Goal: Task Accomplishment & Management: Manage account settings

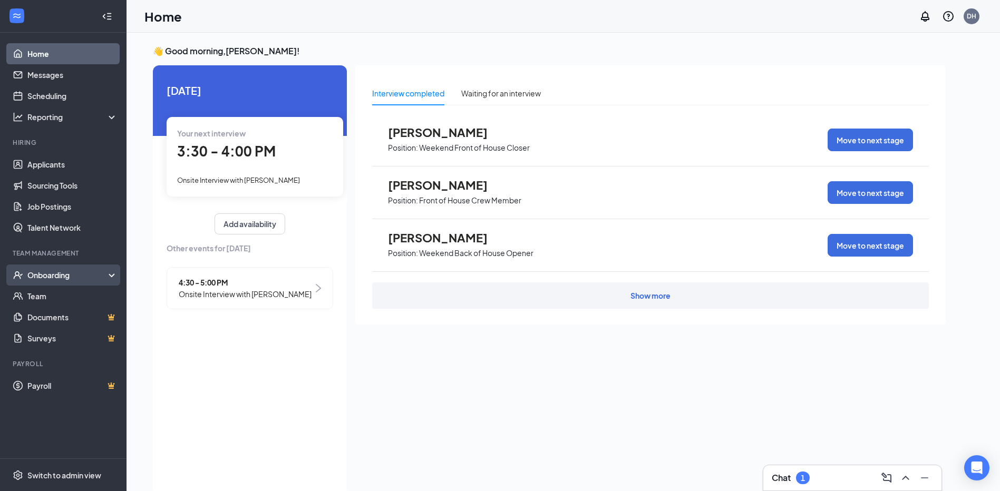
click at [69, 276] on div "Onboarding" at bounding box center [67, 275] width 81 height 11
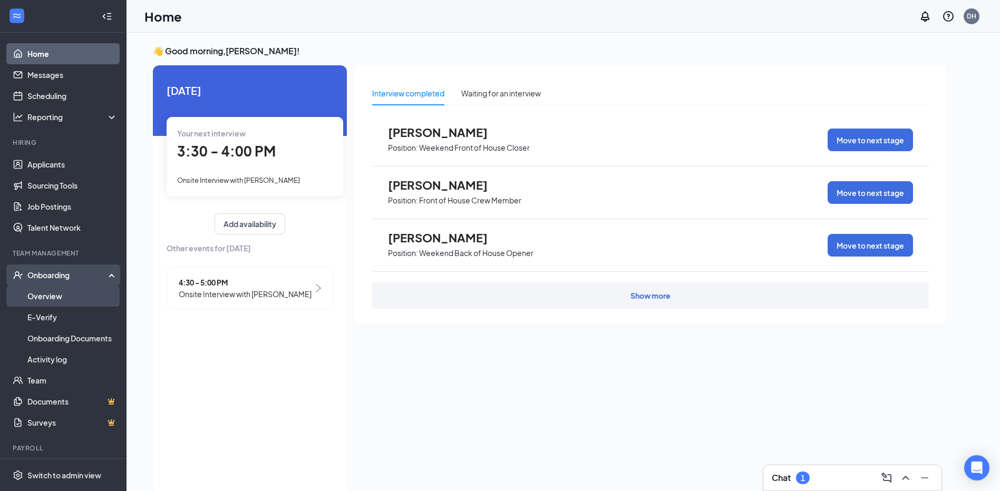
click at [58, 298] on link "Overview" at bounding box center [72, 296] width 90 height 21
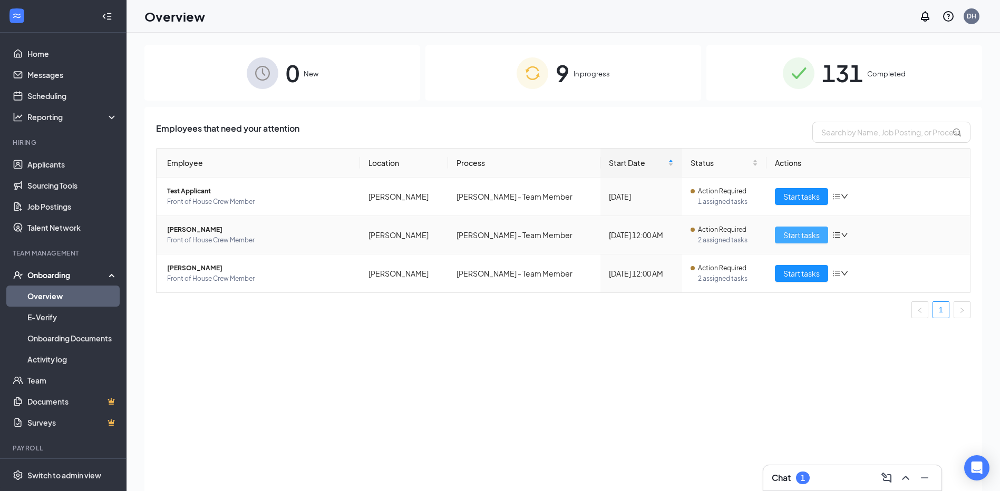
click at [817, 233] on span "Start tasks" at bounding box center [802, 235] width 36 height 12
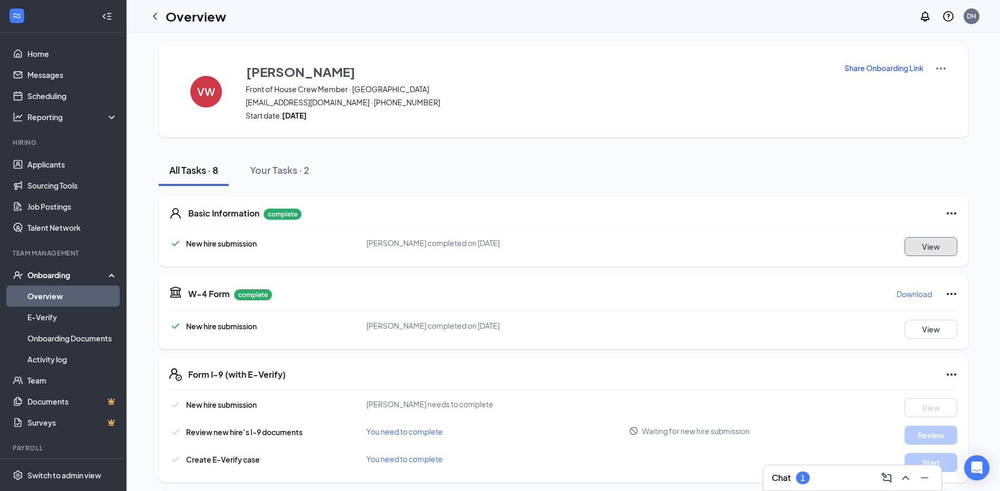
click at [929, 246] on button "View" at bounding box center [931, 246] width 53 height 19
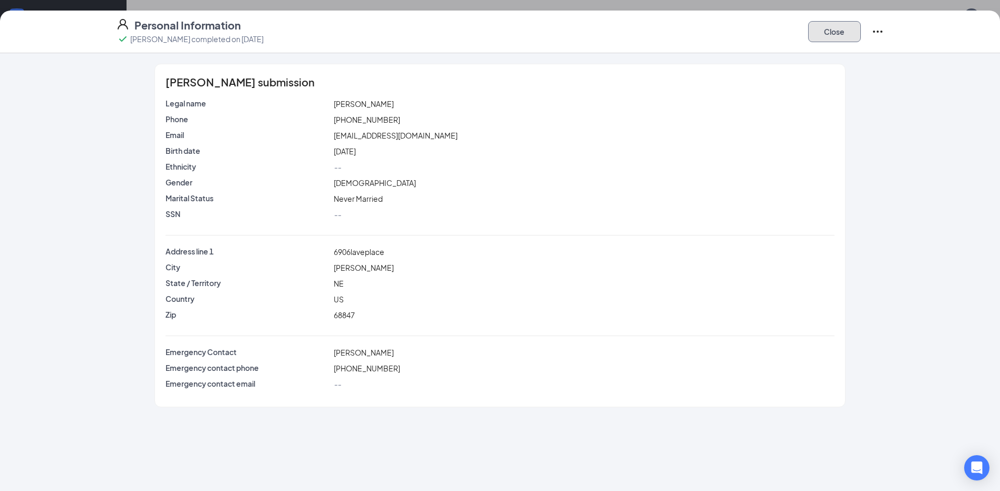
click at [833, 33] on button "Close" at bounding box center [834, 31] width 53 height 21
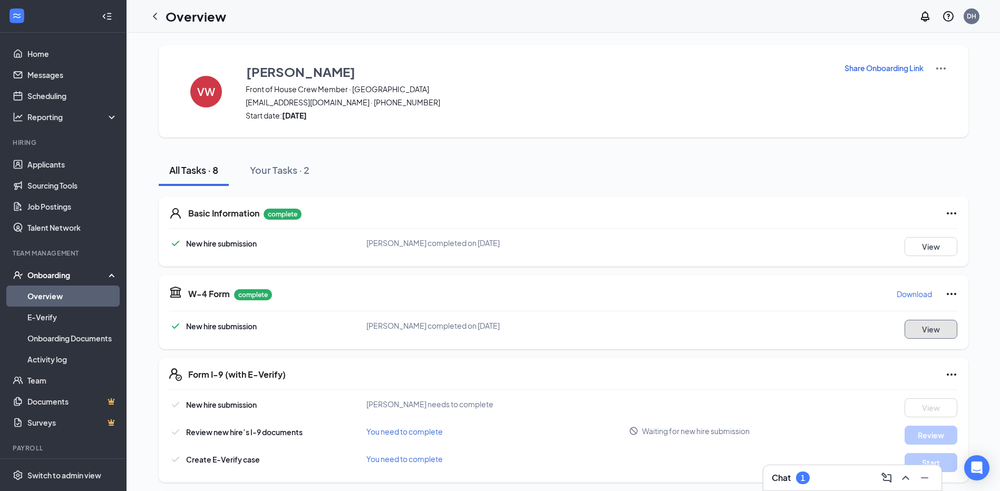
click at [938, 327] on button "View" at bounding box center [931, 329] width 53 height 19
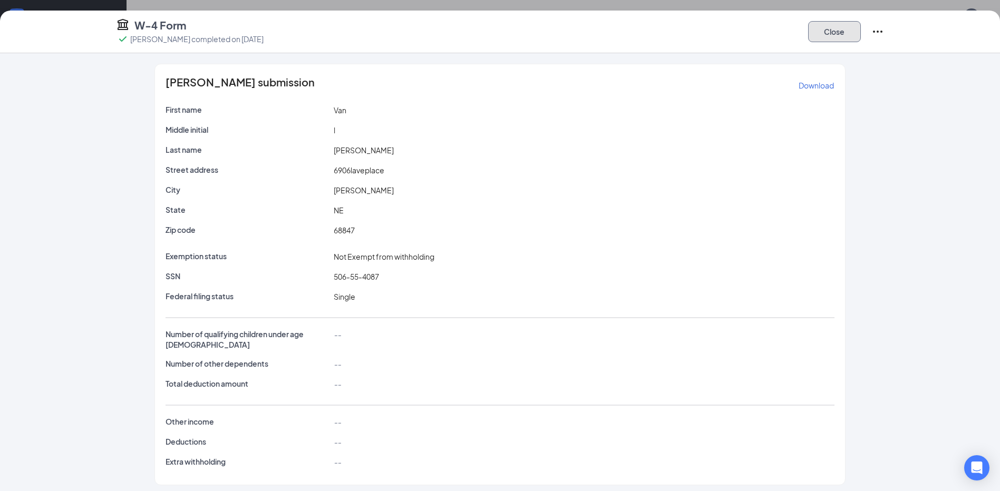
click at [834, 35] on button "Close" at bounding box center [834, 31] width 53 height 21
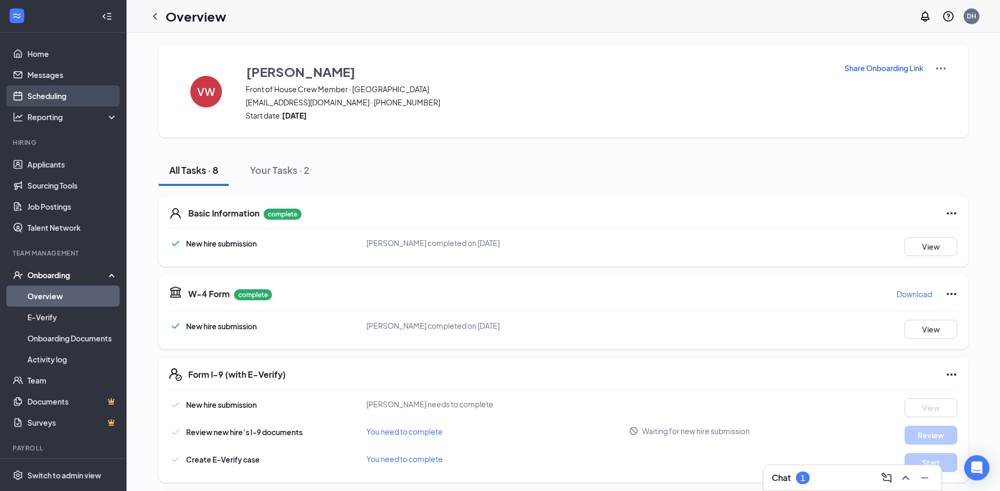
click at [62, 93] on link "Scheduling" at bounding box center [72, 95] width 90 height 21
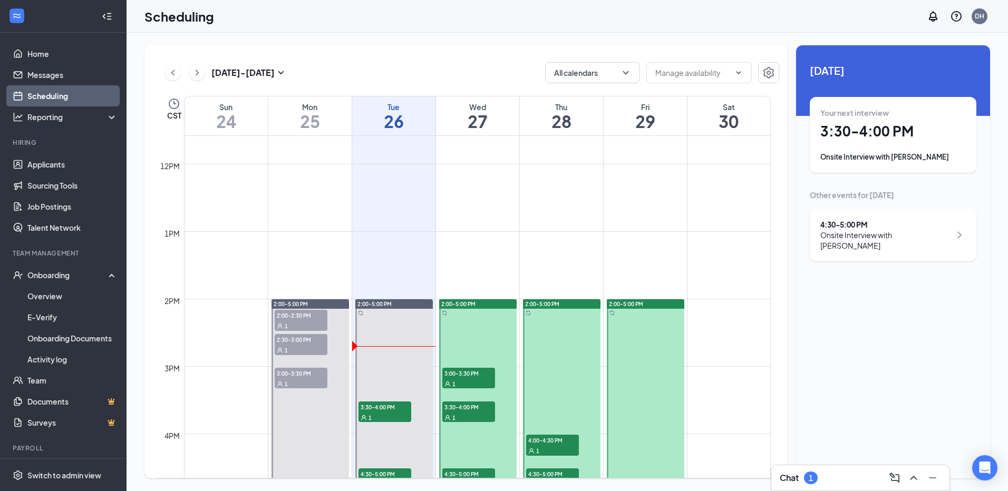
scroll to position [835, 0]
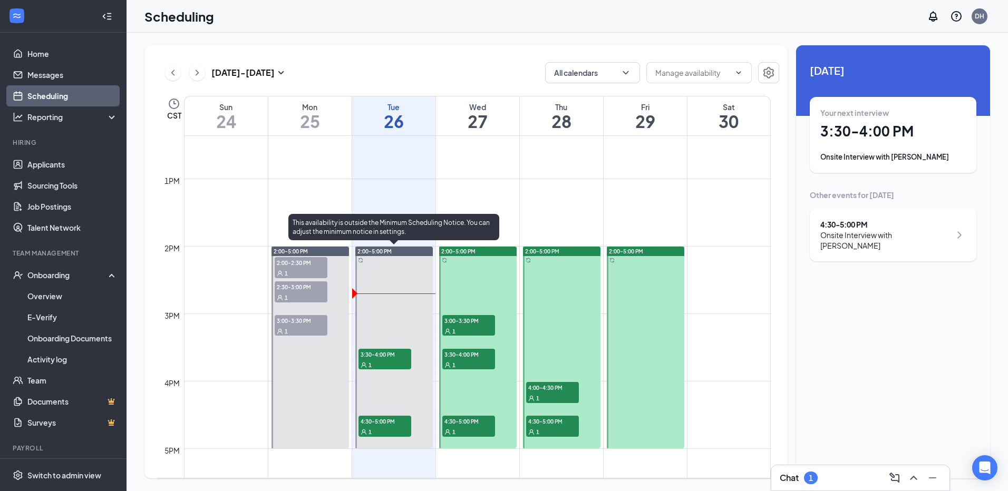
click at [387, 362] on div "1" at bounding box center [385, 365] width 53 height 11
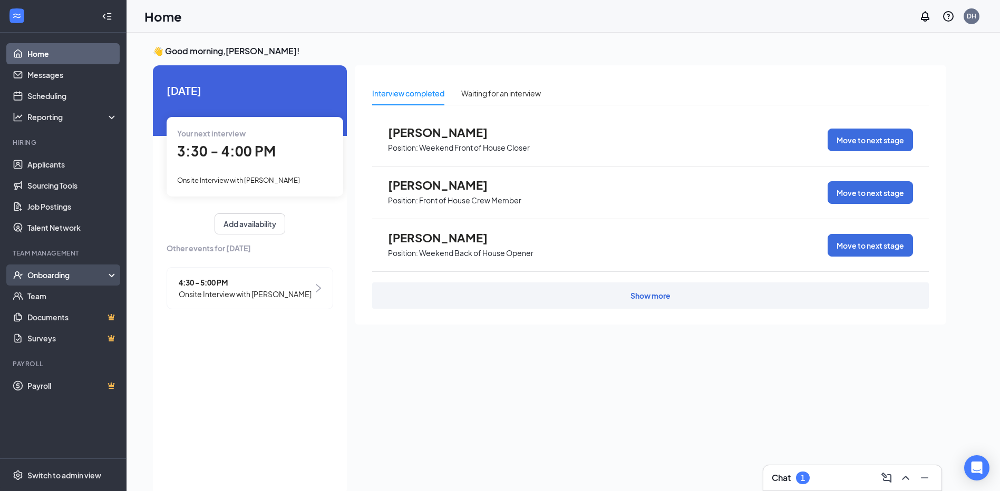
click at [45, 277] on div "Onboarding" at bounding box center [67, 275] width 81 height 11
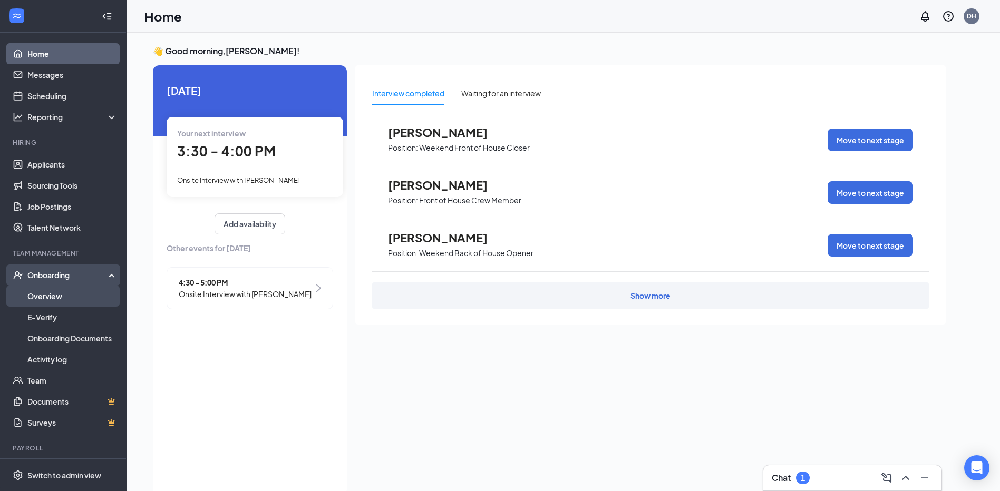
click at [54, 299] on link "Overview" at bounding box center [72, 296] width 90 height 21
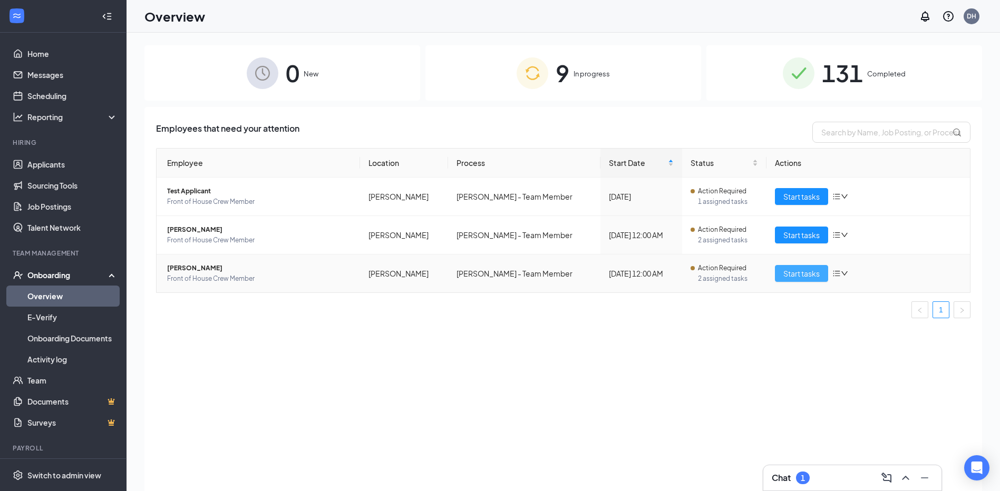
click at [796, 276] on span "Start tasks" at bounding box center [802, 274] width 36 height 12
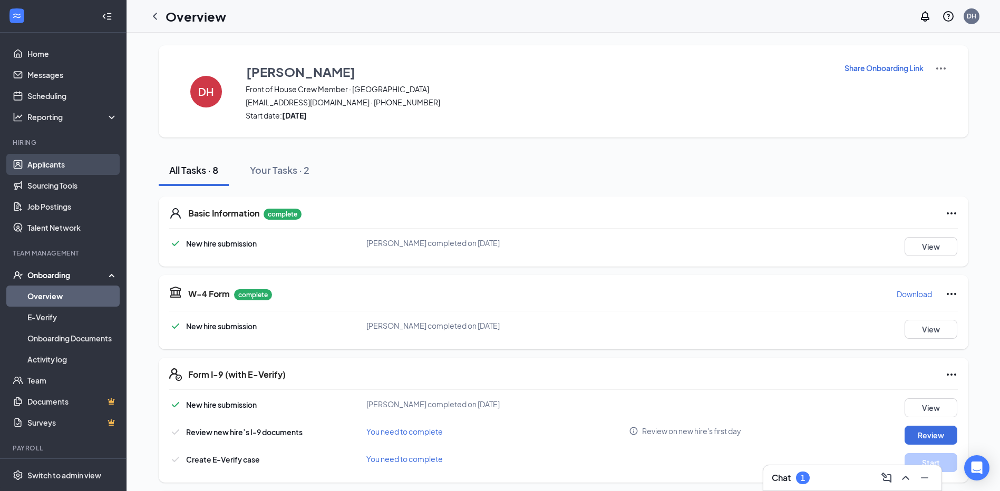
click at [56, 165] on link "Applicants" at bounding box center [72, 164] width 90 height 21
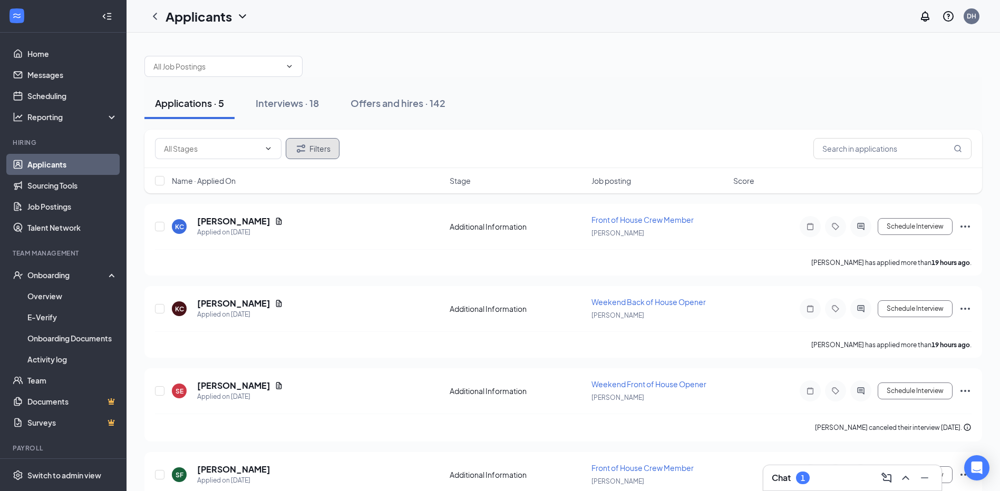
click at [309, 156] on button "Filters" at bounding box center [313, 148] width 54 height 21
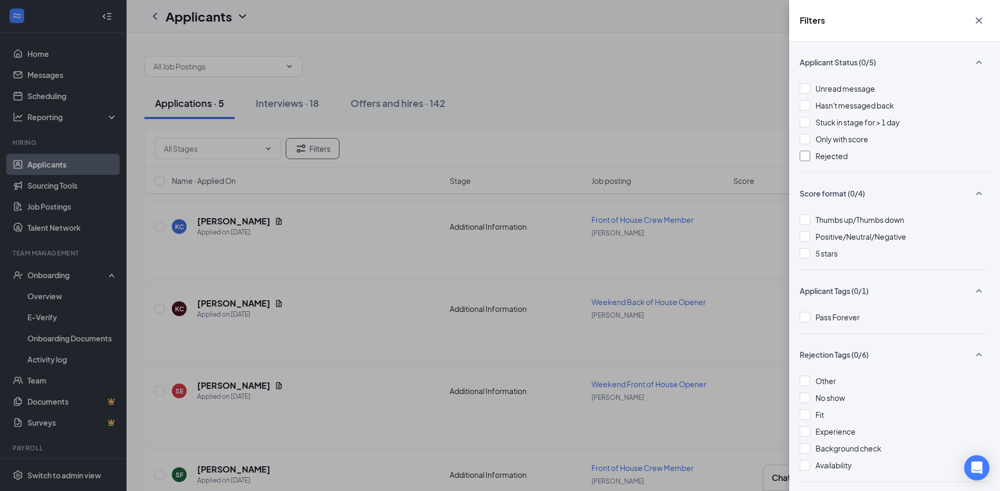
click at [805, 155] on div at bounding box center [805, 156] width 11 height 11
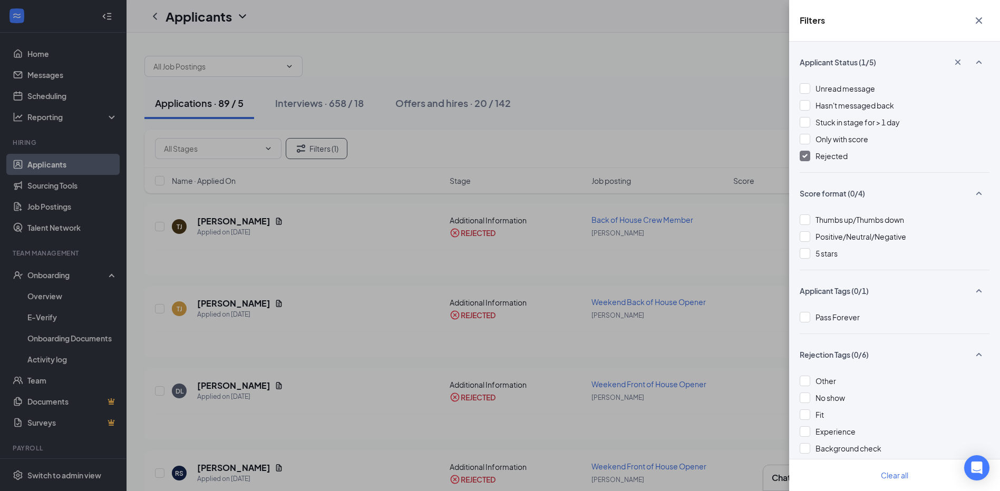
click at [766, 114] on div "Filters Applicant Status (1/5) Unread message Hasn't messaged back Stuck in sta…" at bounding box center [500, 245] width 1000 height 491
drag, startPoint x: 979, startPoint y: 18, endPoint x: 971, endPoint y: 25, distance: 10.9
click at [979, 19] on icon "Cross" at bounding box center [979, 20] width 13 height 13
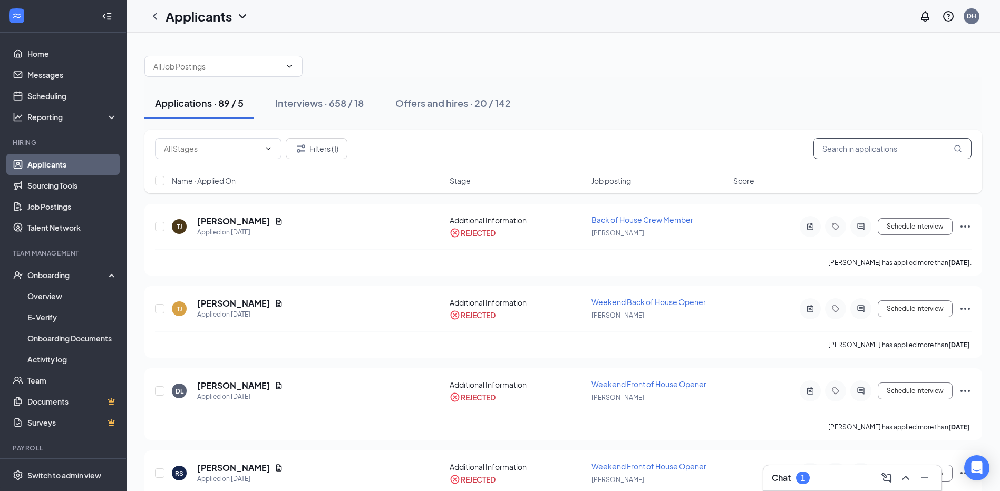
click at [839, 151] on input "text" at bounding box center [893, 148] width 158 height 21
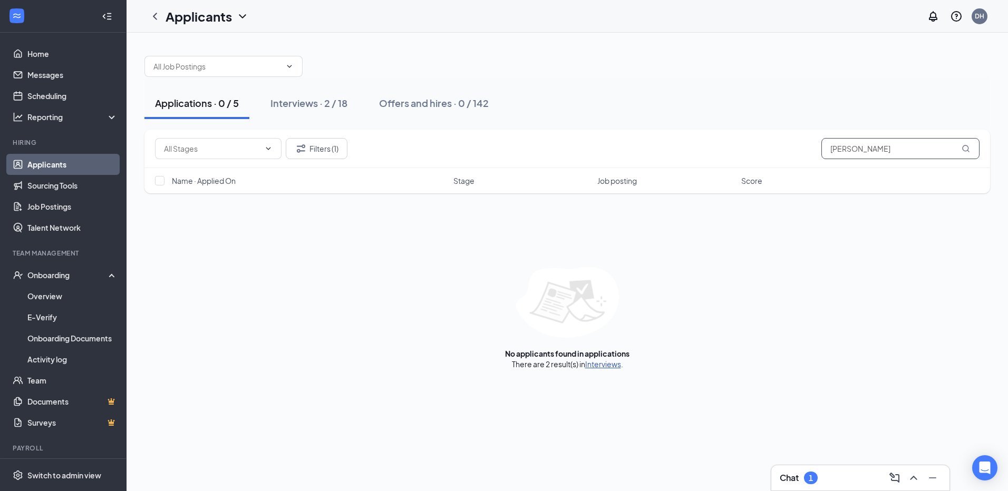
type input "[PERSON_NAME]"
click at [598, 365] on link "Interviews" at bounding box center [603, 364] width 36 height 9
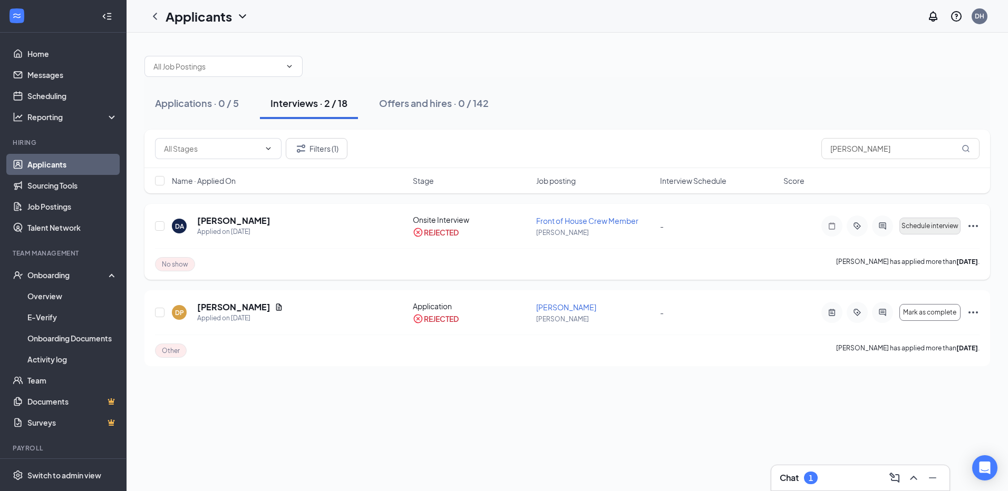
click at [972, 227] on icon "Ellipses" at bounding box center [973, 226] width 13 height 13
click at [976, 225] on icon "Ellipses" at bounding box center [973, 226] width 13 height 13
click at [975, 224] on icon "Ellipses" at bounding box center [973, 226] width 13 height 13
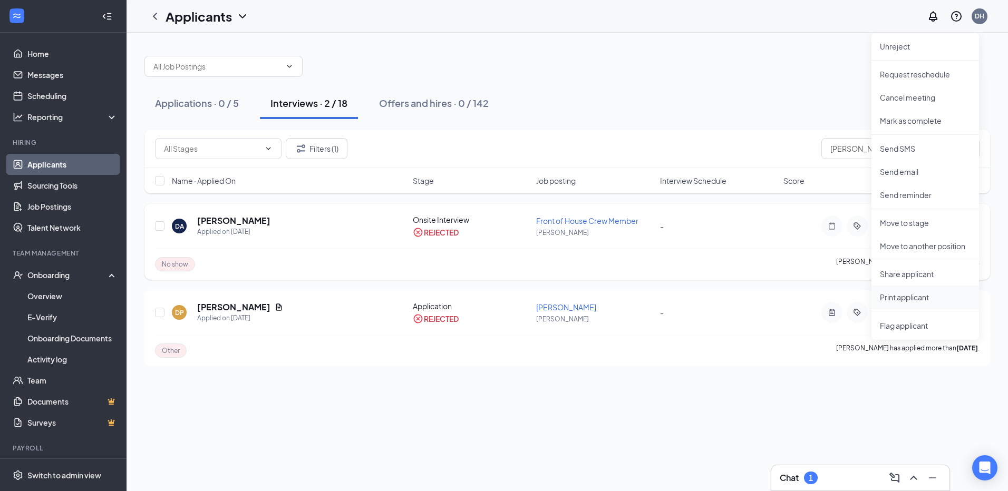
click at [897, 296] on p "Print applicant" at bounding box center [925, 297] width 91 height 11
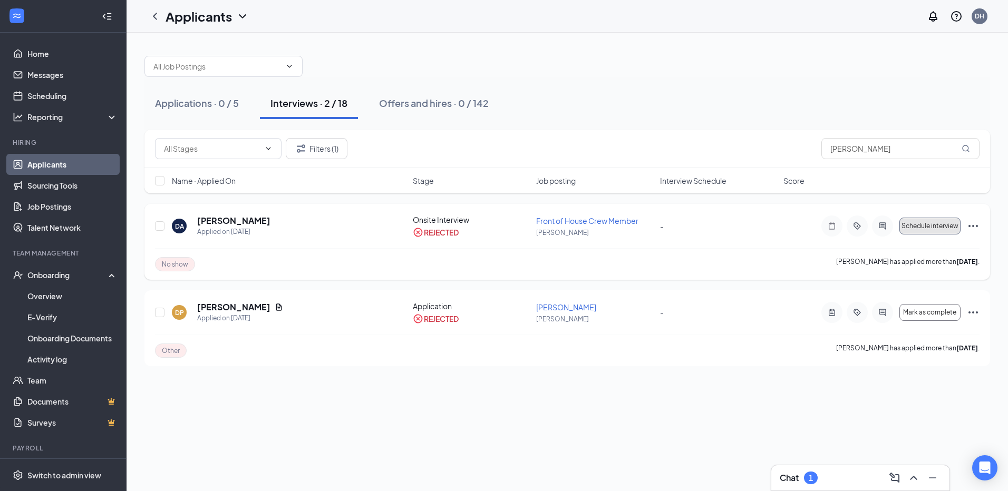
click at [923, 230] on button "Schedule interview" at bounding box center [930, 226] width 61 height 17
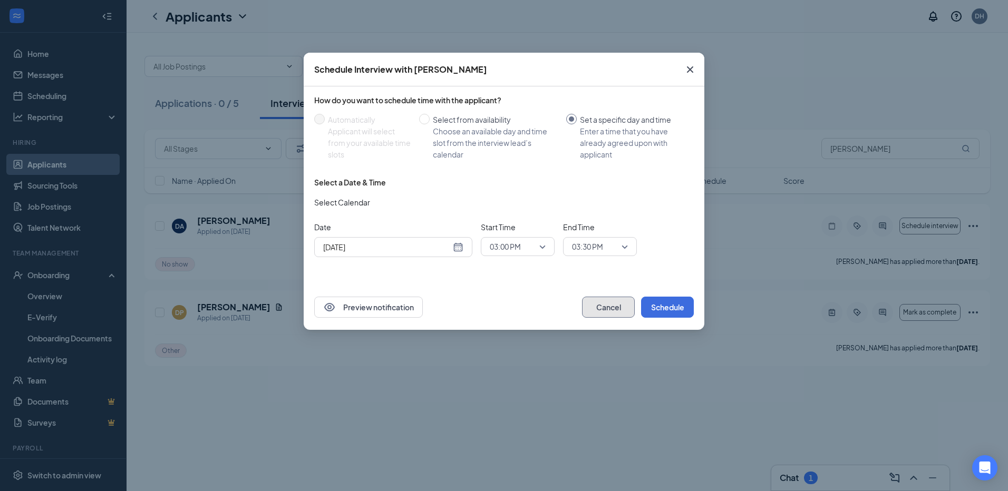
click at [606, 306] on button "Cancel" at bounding box center [608, 307] width 53 height 21
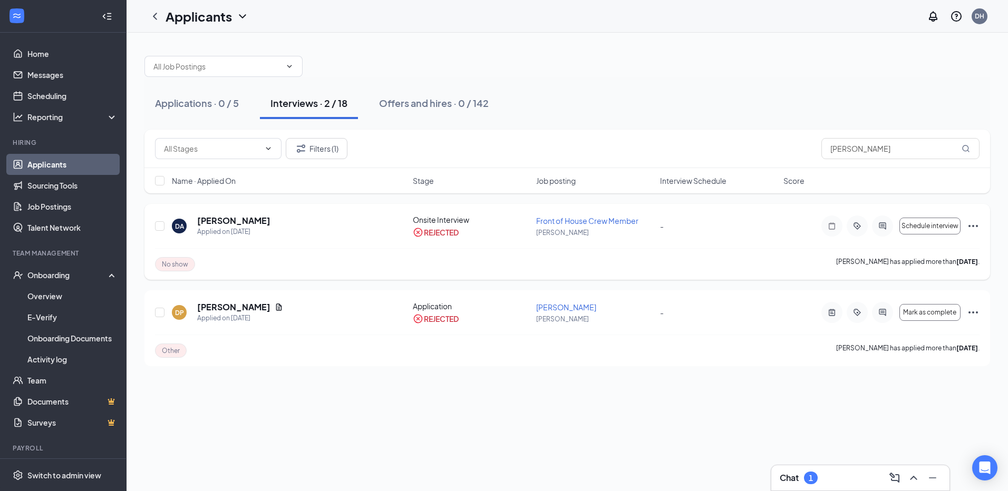
click at [977, 220] on icon "Ellipses" at bounding box center [973, 226] width 13 height 13
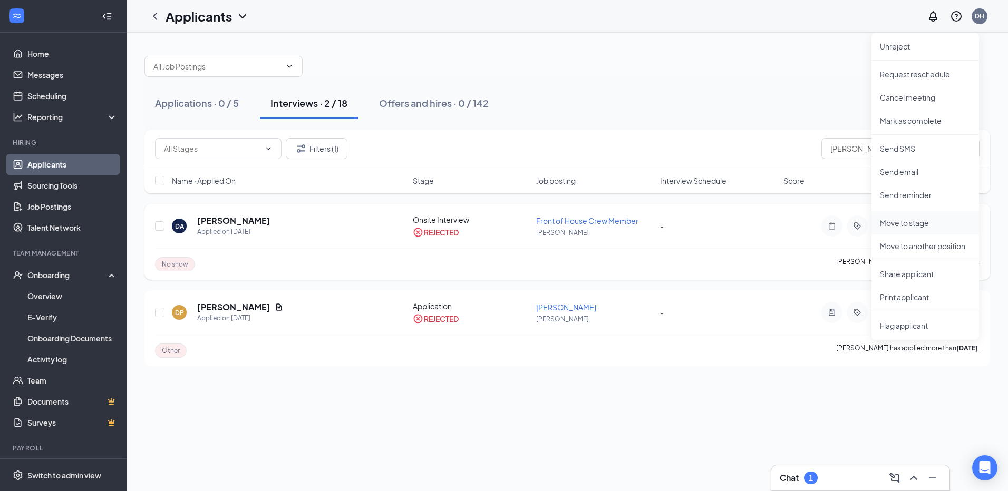
click at [902, 222] on p "Move to stage" at bounding box center [925, 223] width 91 height 11
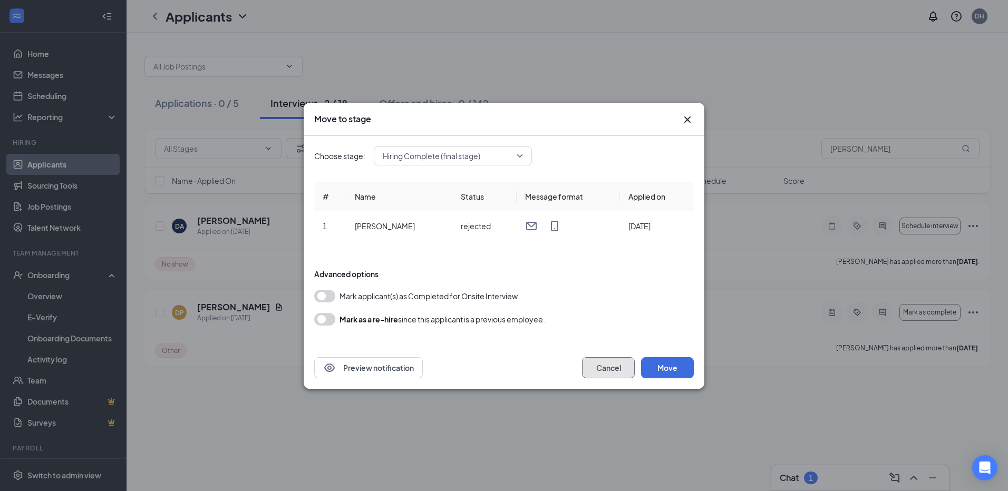
click at [616, 368] on button "Cancel" at bounding box center [608, 368] width 53 height 21
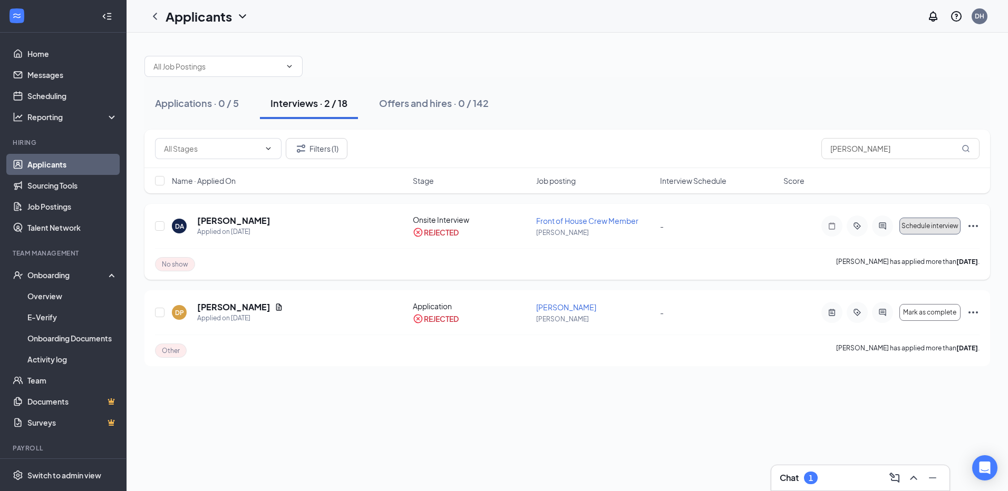
click at [936, 228] on span "Schedule interview" at bounding box center [930, 226] width 57 height 7
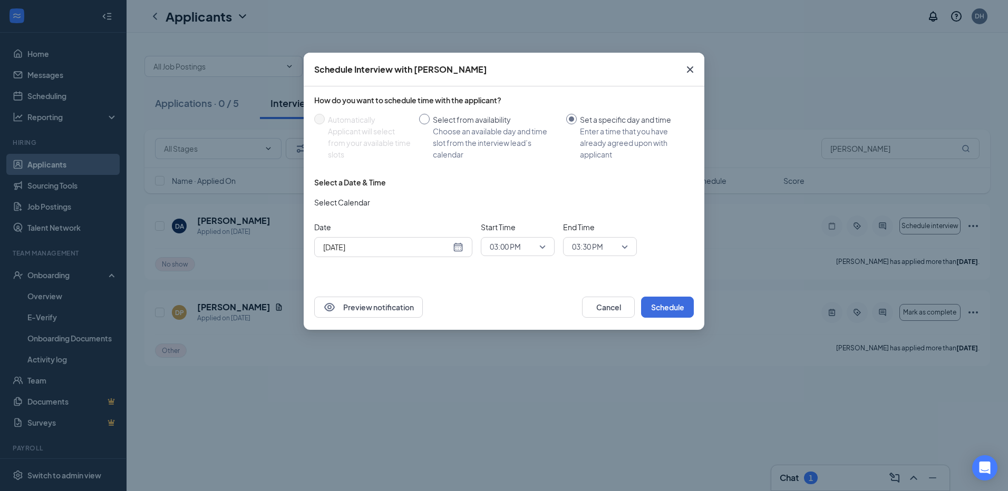
click at [423, 115] on input "Select from availability Choose an available day and time slot from the intervi…" at bounding box center [424, 119] width 11 height 11
radio input "true"
radio input "false"
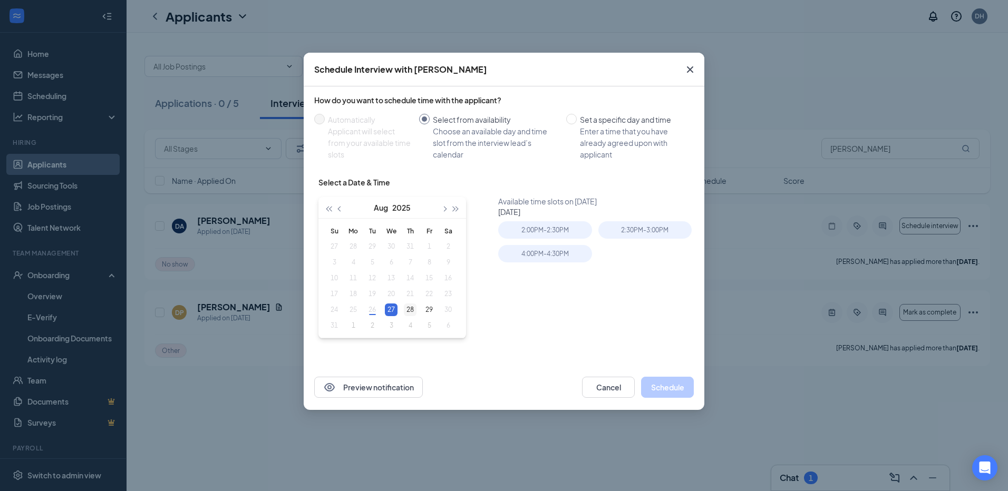
click at [410, 313] on div "28" at bounding box center [410, 310] width 13 height 13
type input "[DATE]"
click at [624, 230] on div "2:30PM - 3:00PM" at bounding box center [644, 229] width 93 height 17
click at [661, 386] on button "Schedule" at bounding box center [667, 387] width 53 height 21
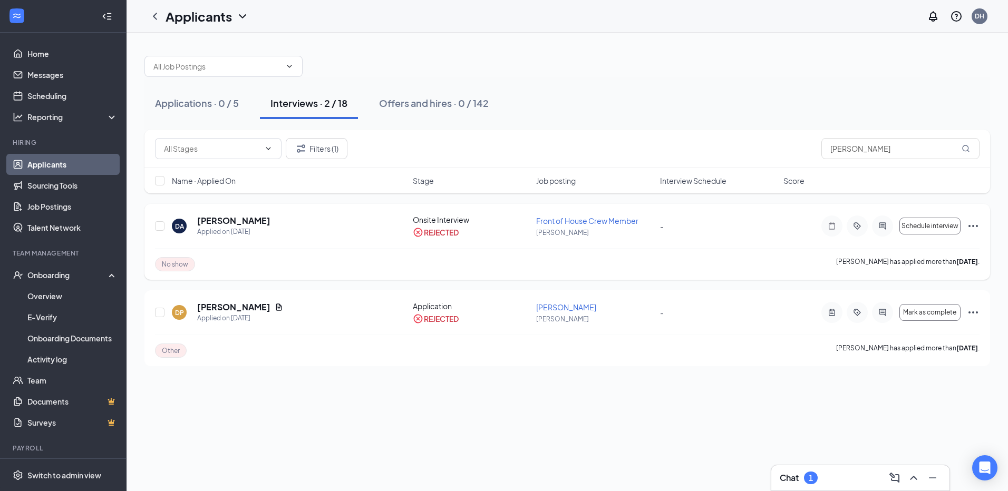
click at [971, 226] on icon "Ellipses" at bounding box center [973, 226] width 13 height 13
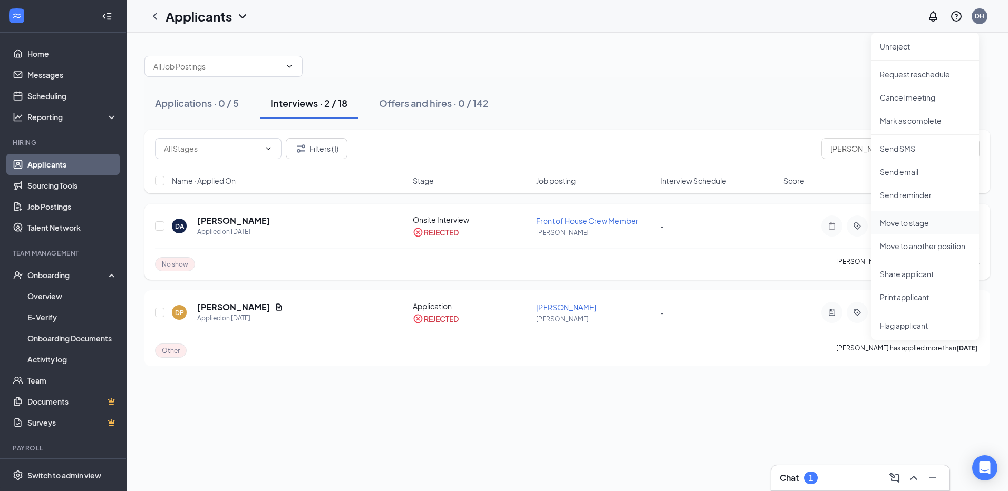
click at [894, 220] on p "Move to stage" at bounding box center [925, 223] width 91 height 11
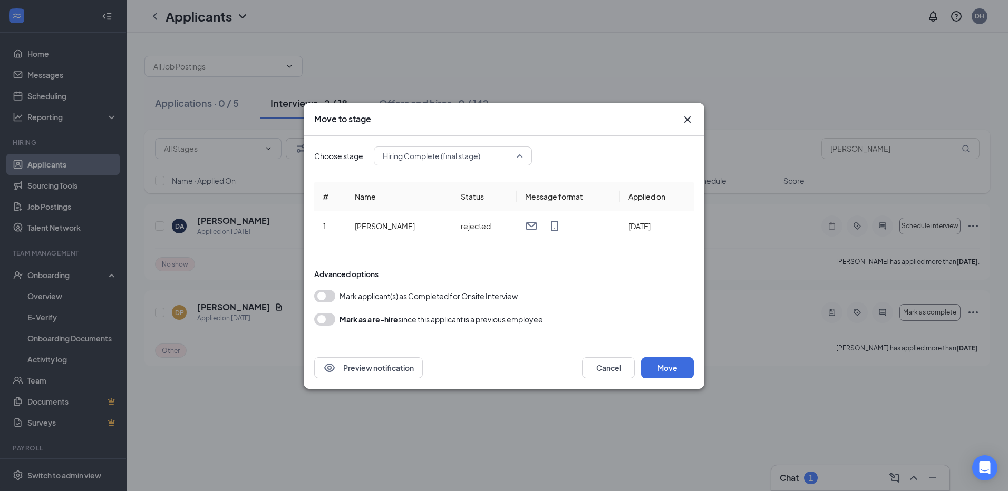
click at [519, 161] on span "Hiring Complete (final stage)" at bounding box center [453, 156] width 140 height 16
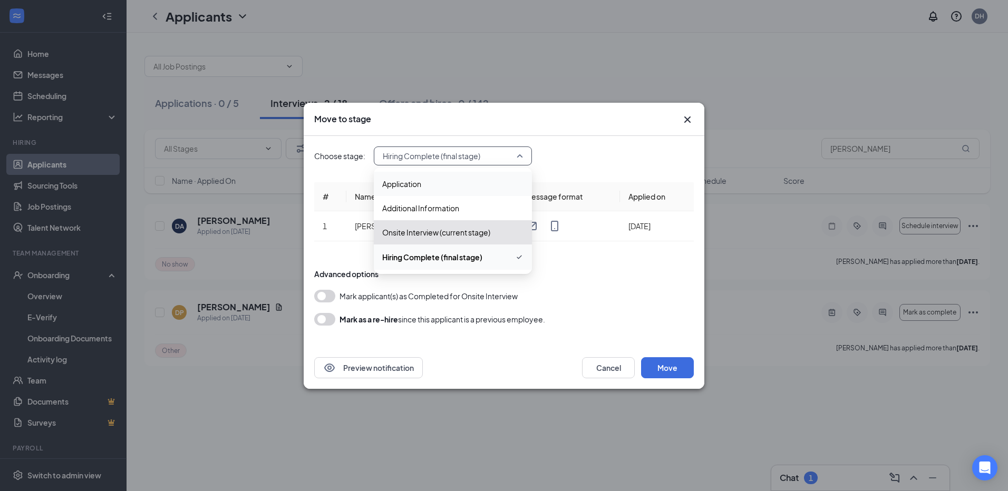
click at [414, 182] on span "Application" at bounding box center [401, 184] width 39 height 12
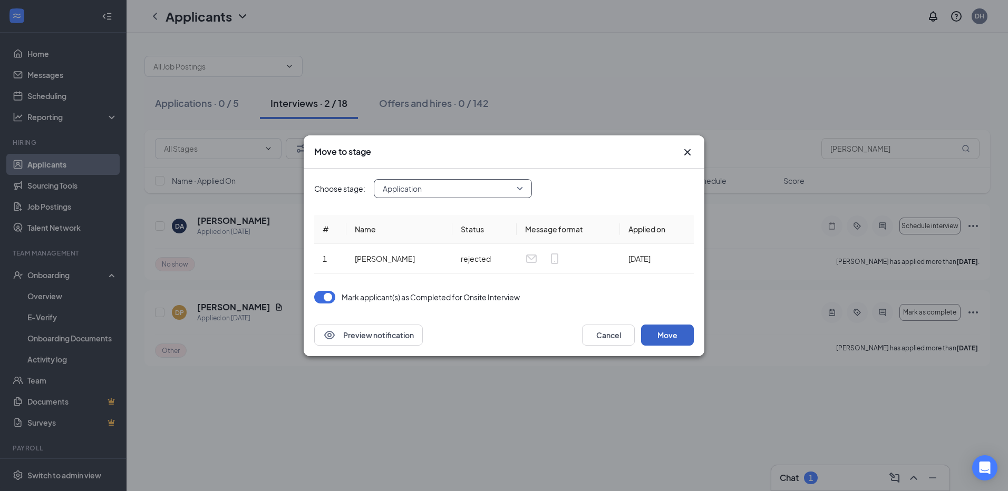
click at [656, 334] on button "Move" at bounding box center [667, 335] width 53 height 21
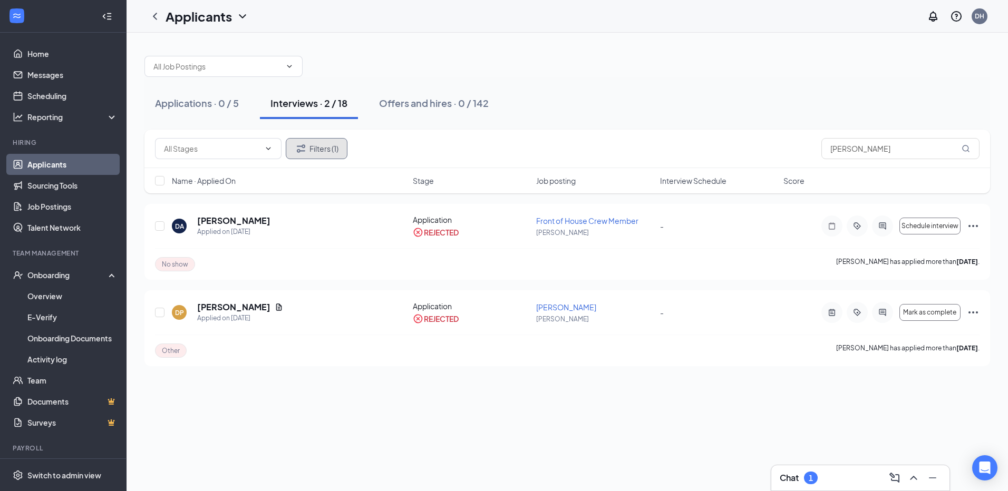
click at [321, 148] on button "Filters (1)" at bounding box center [317, 148] width 62 height 21
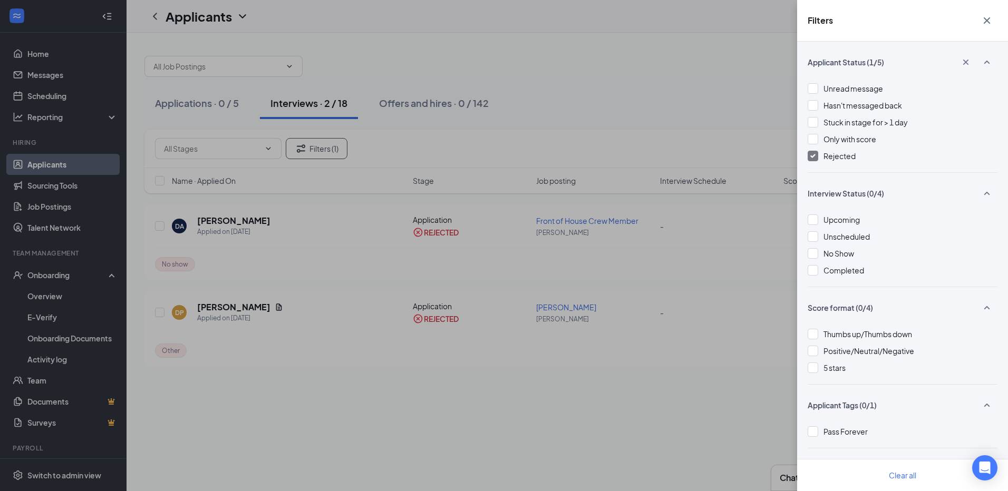
click at [810, 157] on img at bounding box center [812, 156] width 5 height 4
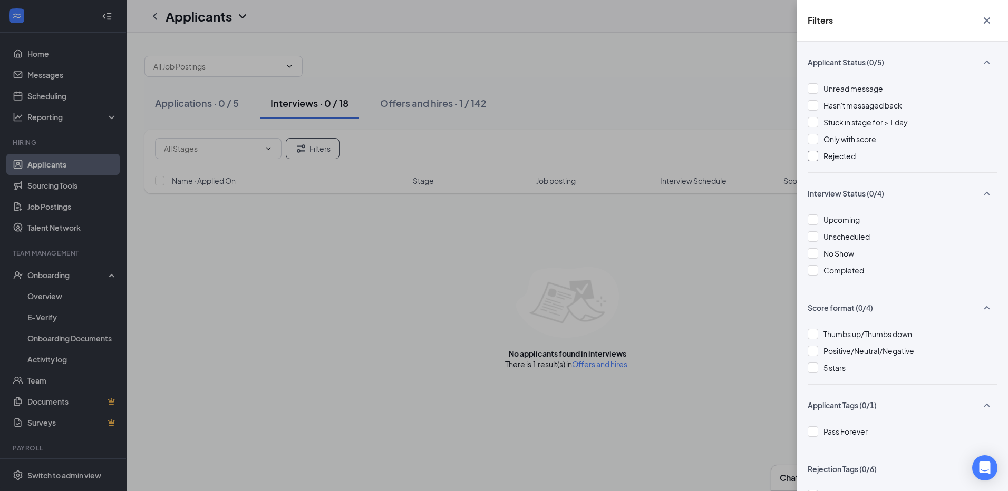
click at [751, 97] on div "Filters Applicant Status (0/5) Unread message Hasn't messaged back Stuck in sta…" at bounding box center [504, 245] width 1008 height 491
click at [709, 67] on div "Filters Applicant Status (0/5) Unread message Hasn't messaged back Stuck in sta…" at bounding box center [504, 245] width 1008 height 491
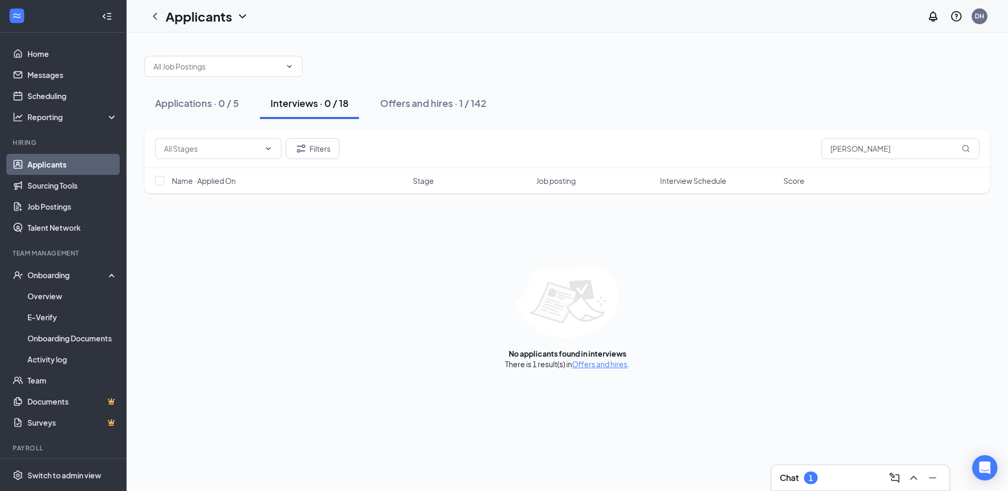
click at [605, 368] on link "Offers and hires" at bounding box center [599, 364] width 55 height 9
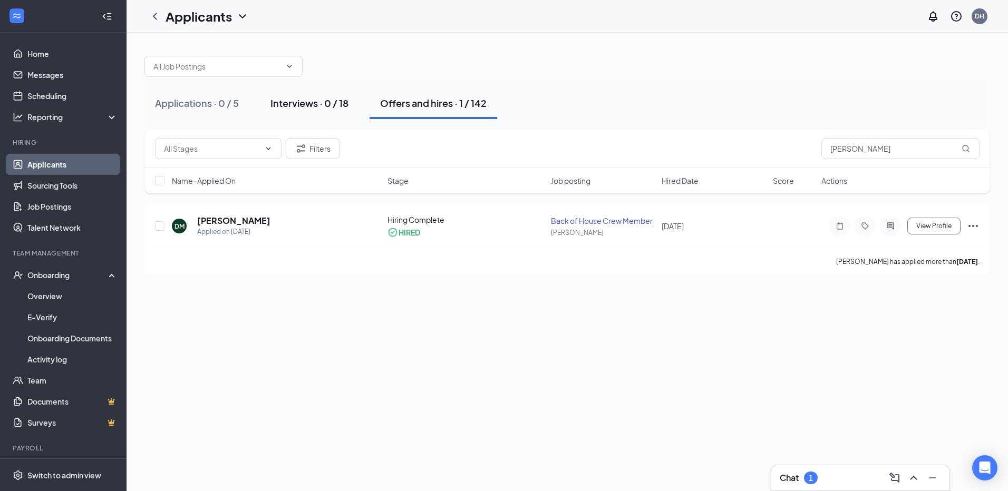
click at [335, 100] on div "Interviews · 0 / 18" at bounding box center [309, 102] width 78 height 13
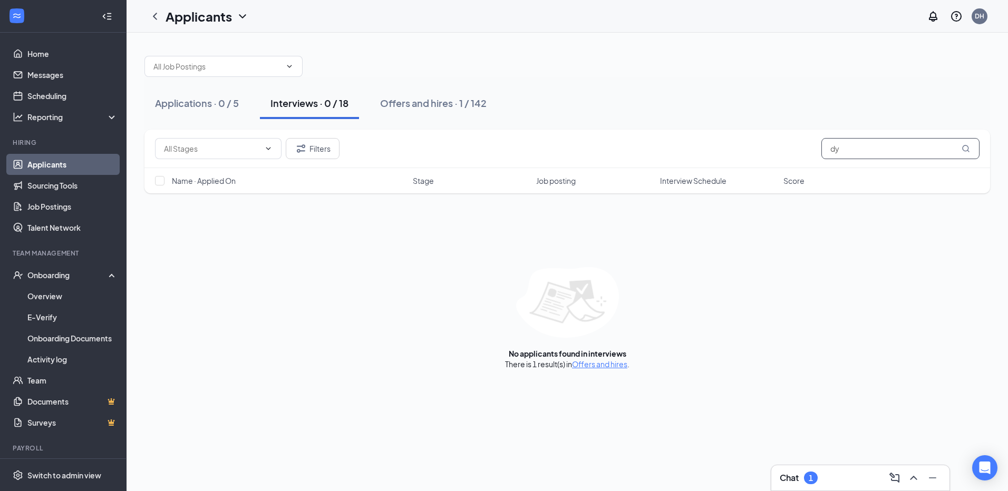
type input "d"
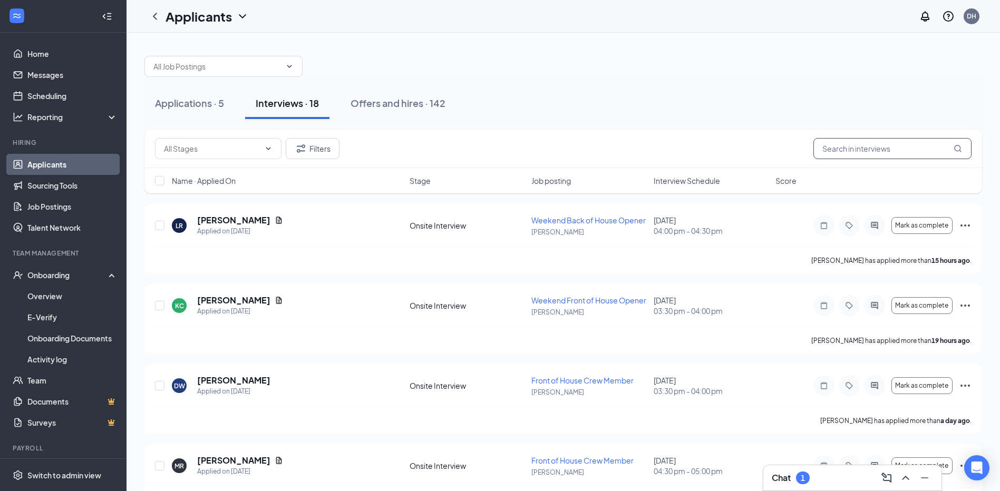
click at [886, 152] on input "text" at bounding box center [893, 148] width 158 height 21
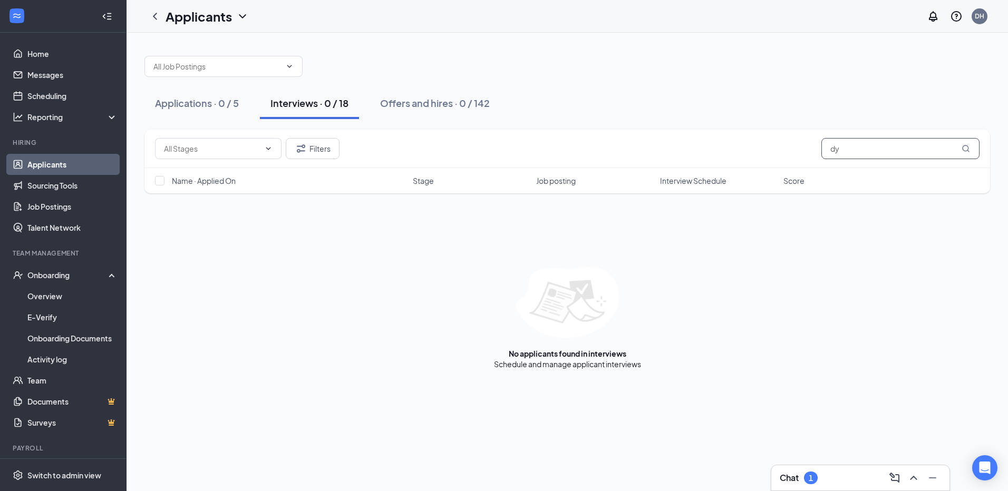
type input "d"
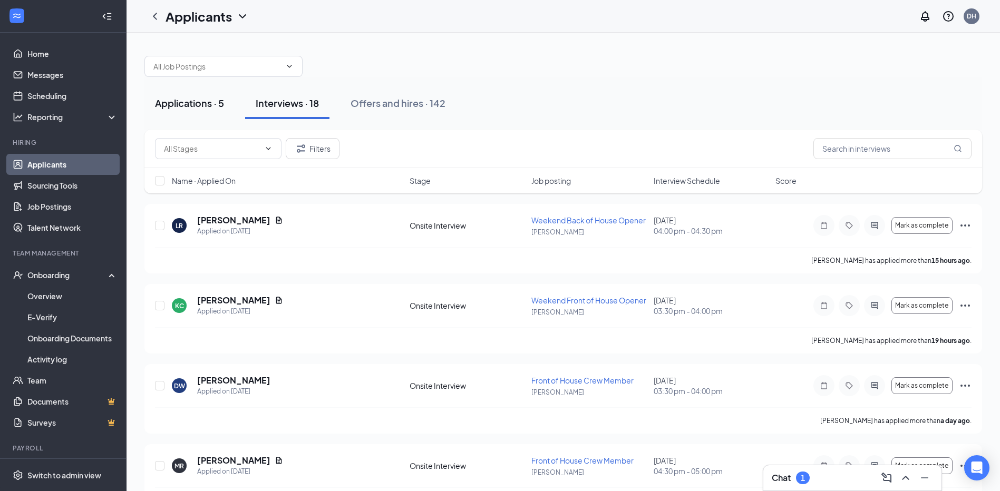
click at [210, 102] on div "Applications · 5" at bounding box center [189, 102] width 69 height 13
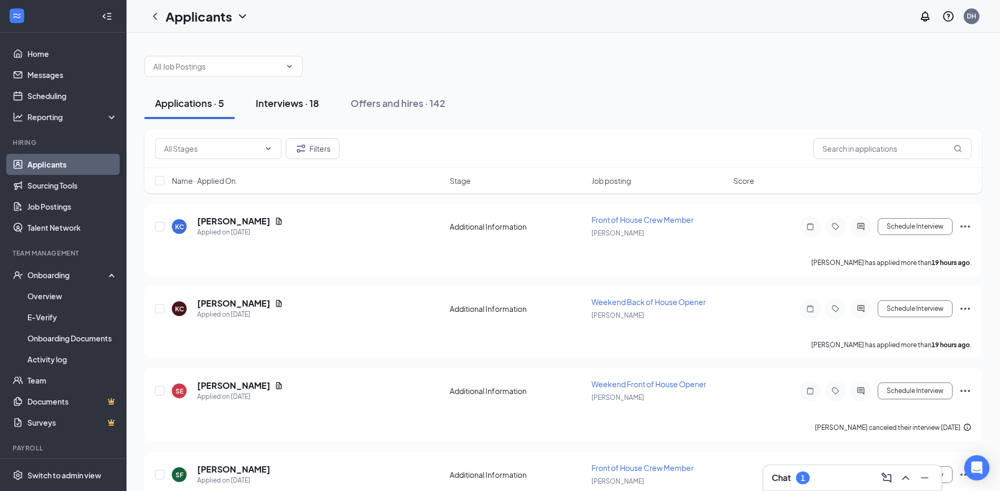
click at [287, 95] on button "Interviews · 18" at bounding box center [287, 104] width 84 height 32
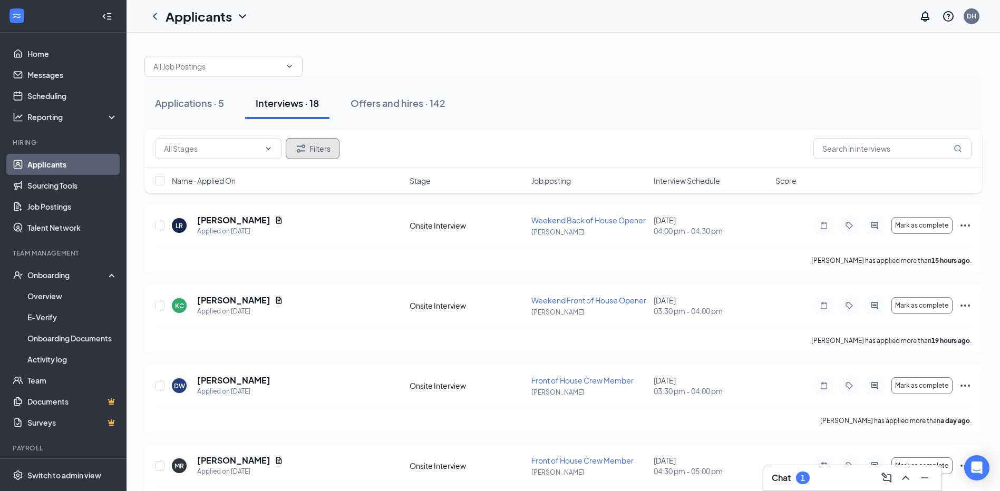
click at [314, 149] on button "Filters" at bounding box center [313, 148] width 54 height 21
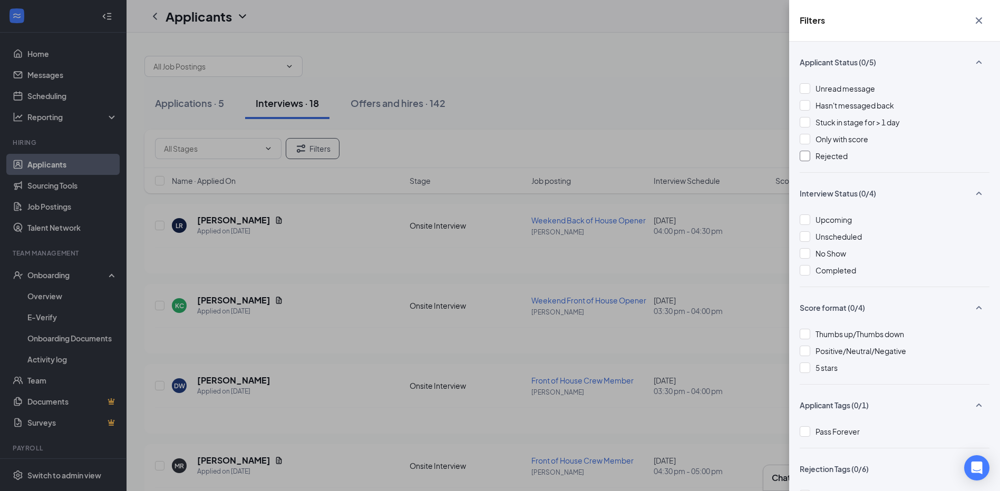
click at [804, 154] on div at bounding box center [805, 156] width 11 height 11
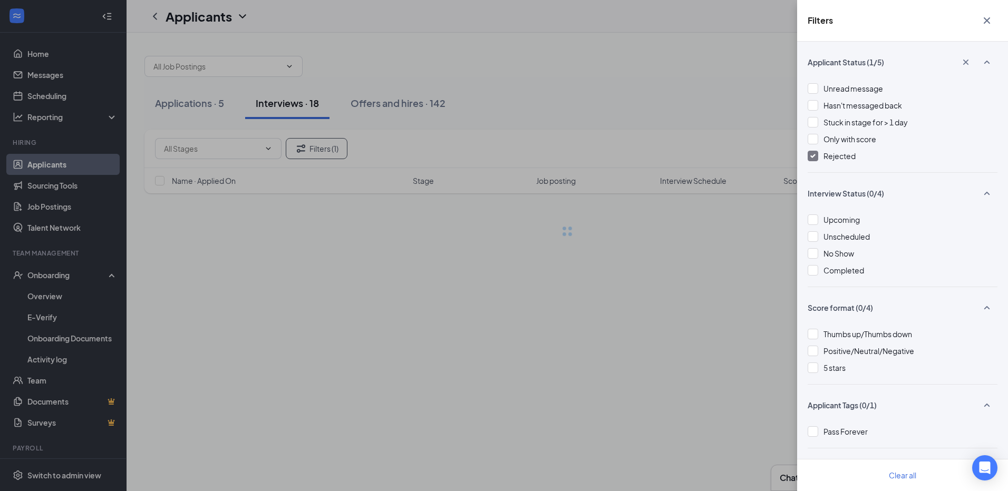
click at [742, 95] on div "Filters Applicant Status (1/5) Unread message Hasn't messaged back Stuck in sta…" at bounding box center [504, 245] width 1008 height 491
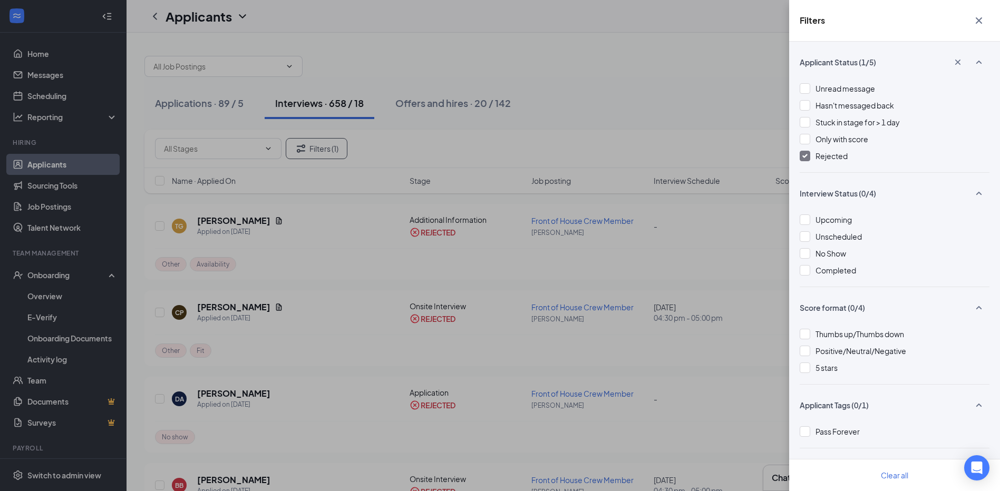
click at [749, 122] on div "Filters Applicant Status (1/5) Unread message Hasn't messaged back Stuck in sta…" at bounding box center [500, 245] width 1000 height 491
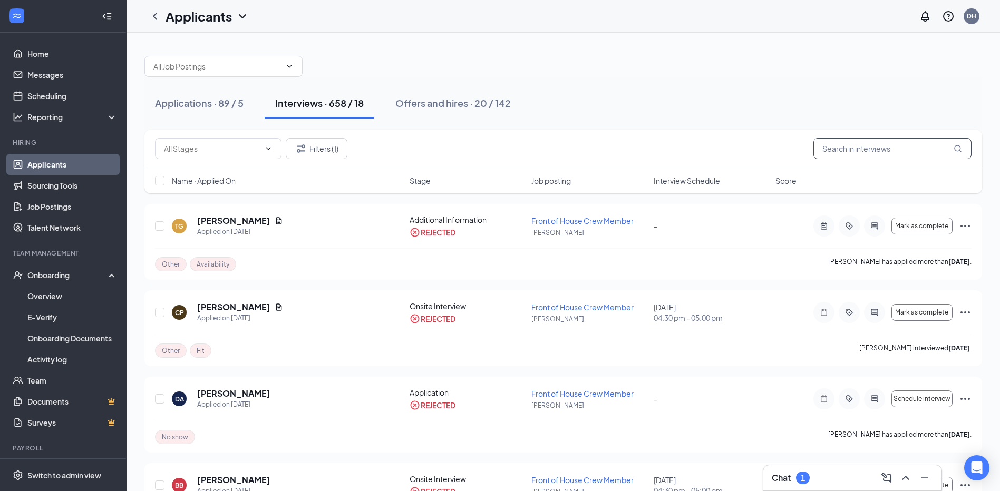
click at [851, 151] on input "text" at bounding box center [893, 148] width 158 height 21
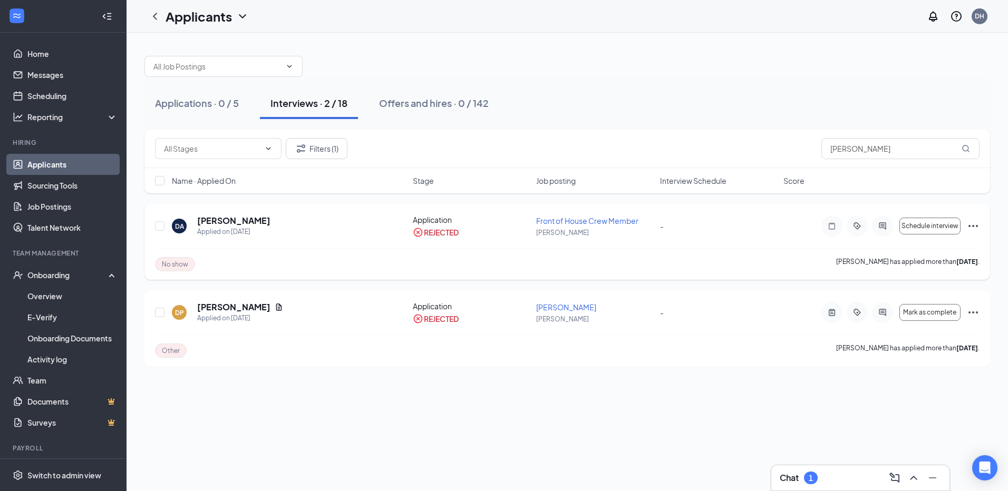
click at [967, 224] on icon "Ellipses" at bounding box center [973, 226] width 13 height 13
click at [901, 245] on p "Unreject" at bounding box center [925, 248] width 91 height 11
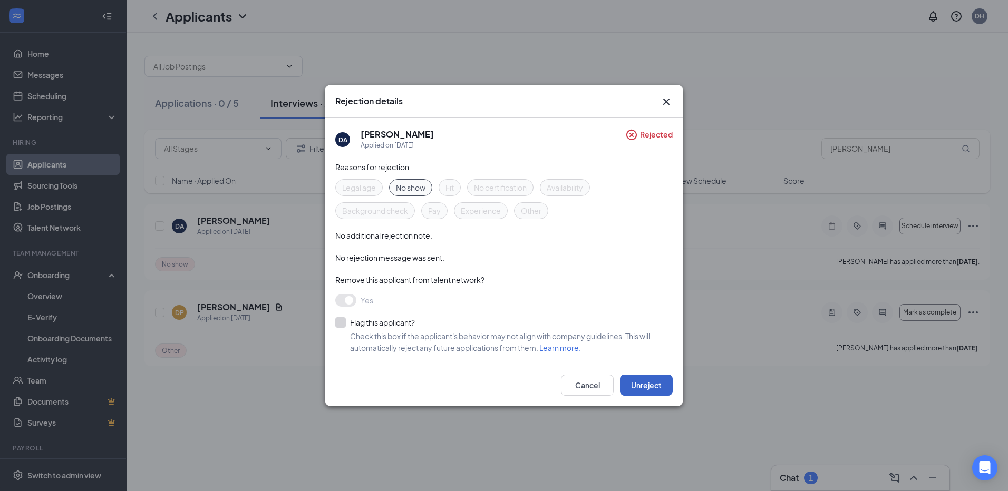
click at [654, 387] on button "Unreject" at bounding box center [646, 385] width 53 height 21
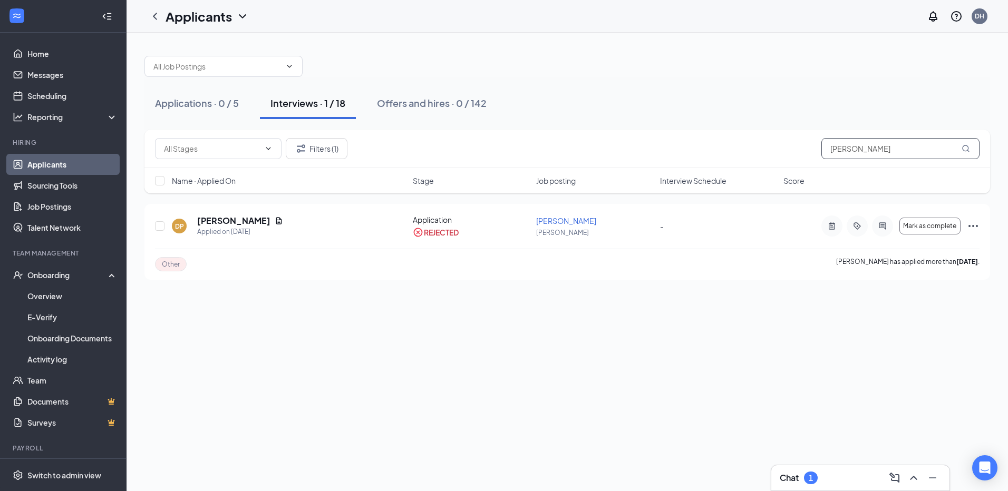
click at [881, 152] on input "[PERSON_NAME]" at bounding box center [901, 148] width 158 height 21
type input "d"
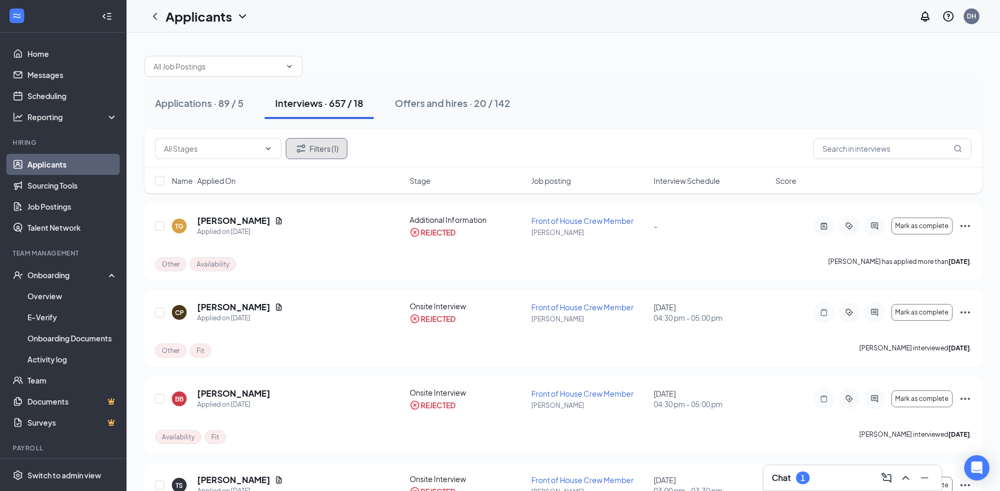
click at [296, 147] on icon "Filter" at bounding box center [301, 148] width 13 height 13
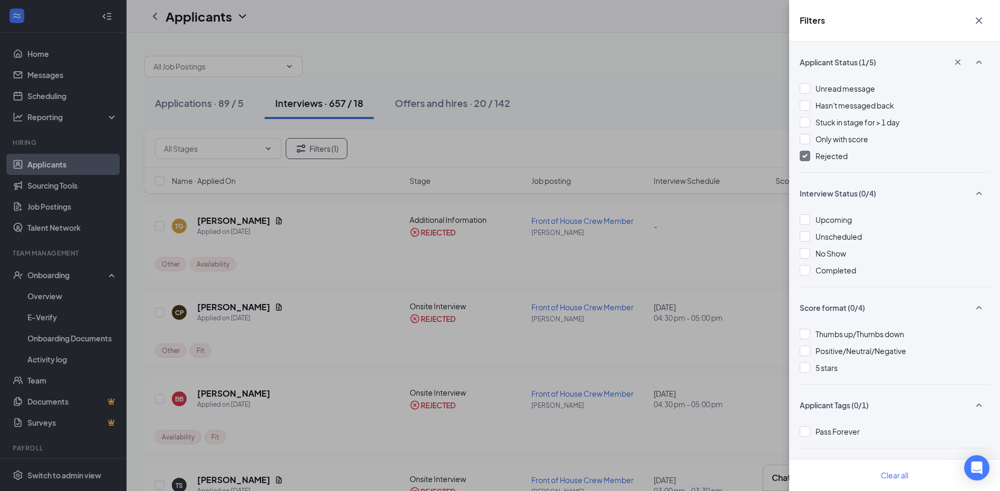
click at [803, 154] on img at bounding box center [805, 156] width 5 height 4
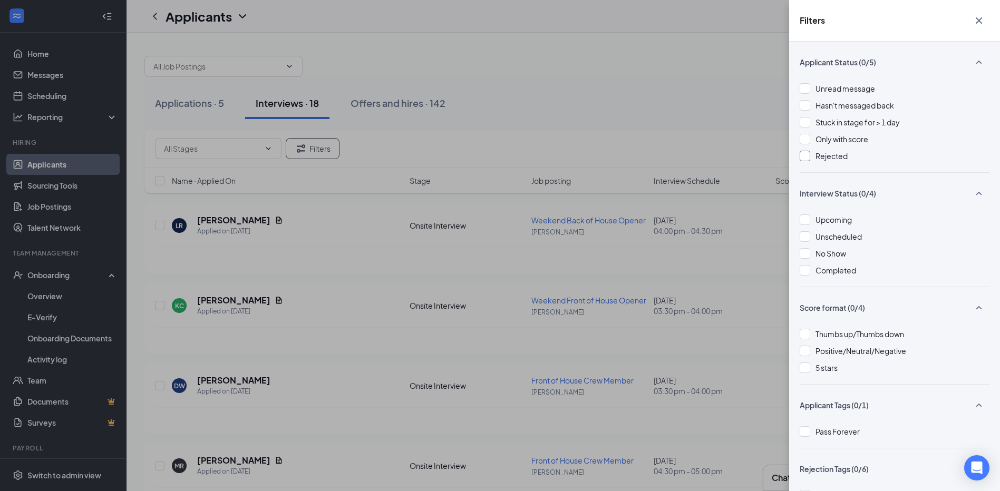
click at [708, 93] on div "Filters Applicant Status (0/5) Unread message Hasn't messaged back Stuck in sta…" at bounding box center [500, 245] width 1000 height 491
click at [984, 18] on icon "Cross" at bounding box center [979, 20] width 13 height 13
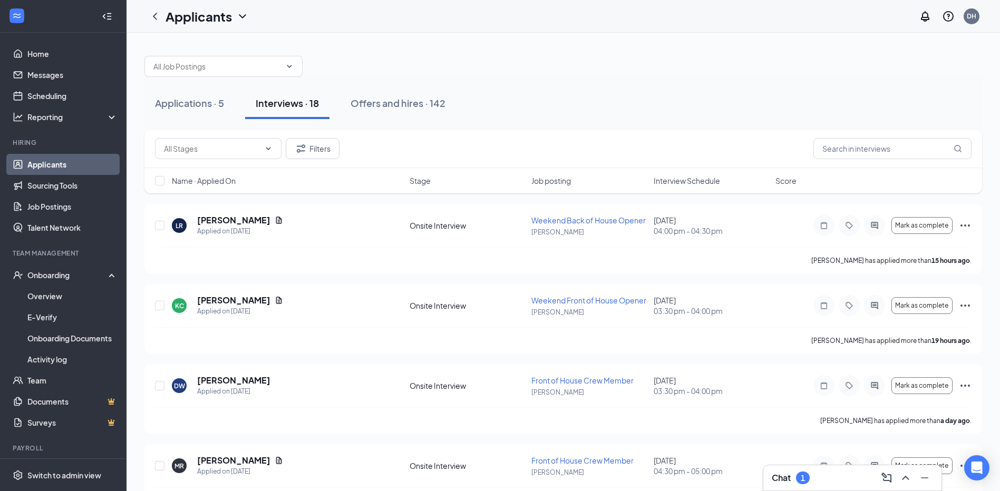
click at [278, 109] on div "Interviews · 18" at bounding box center [287, 102] width 63 height 13
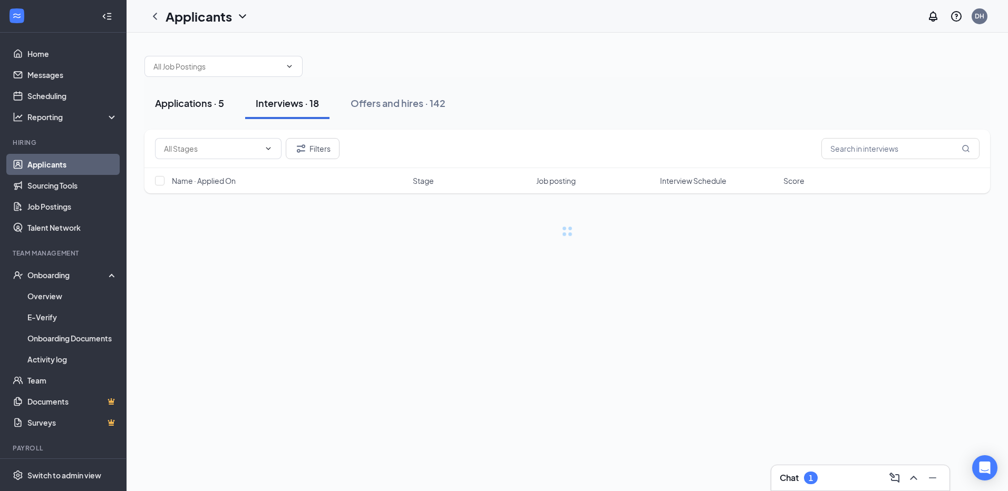
click at [189, 107] on div "Applications · 5" at bounding box center [189, 102] width 69 height 13
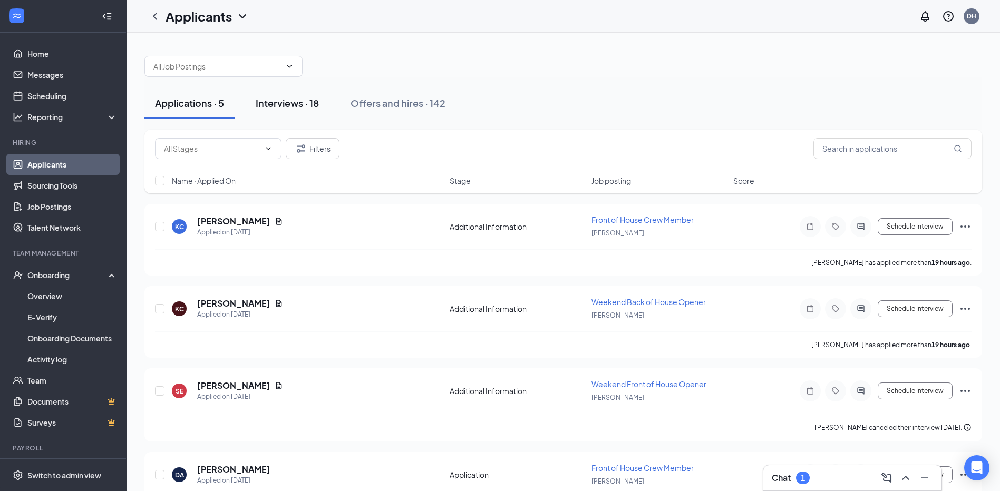
click at [274, 105] on div "Interviews · 18" at bounding box center [287, 102] width 63 height 13
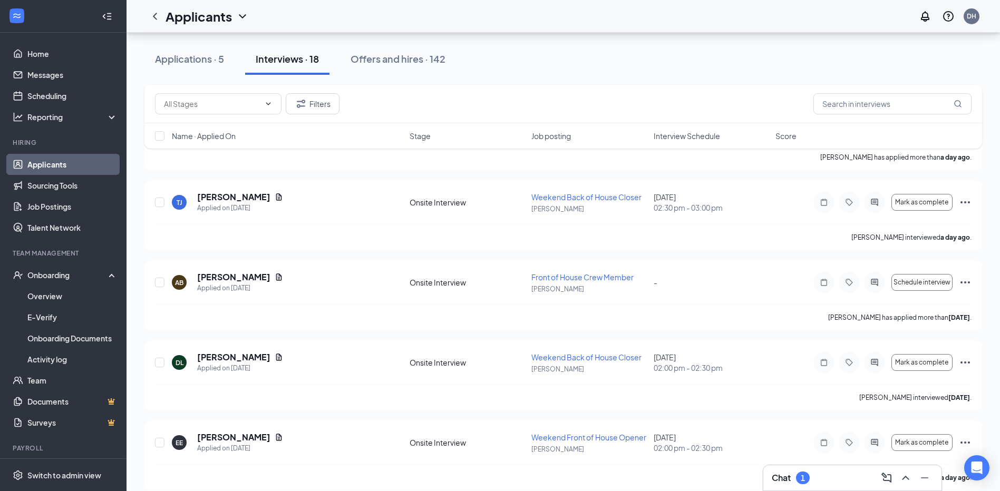
scroll to position [422, 0]
click at [922, 110] on input "text" at bounding box center [893, 103] width 158 height 21
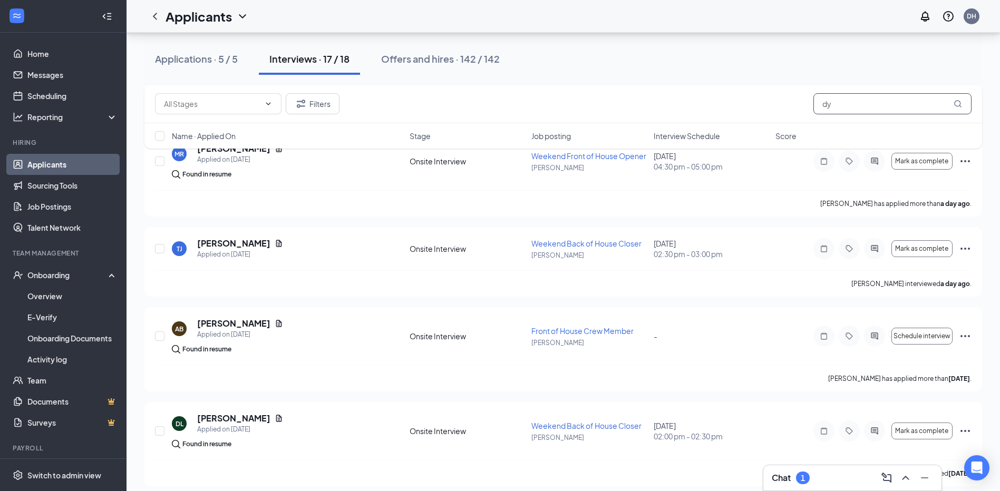
scroll to position [451, 0]
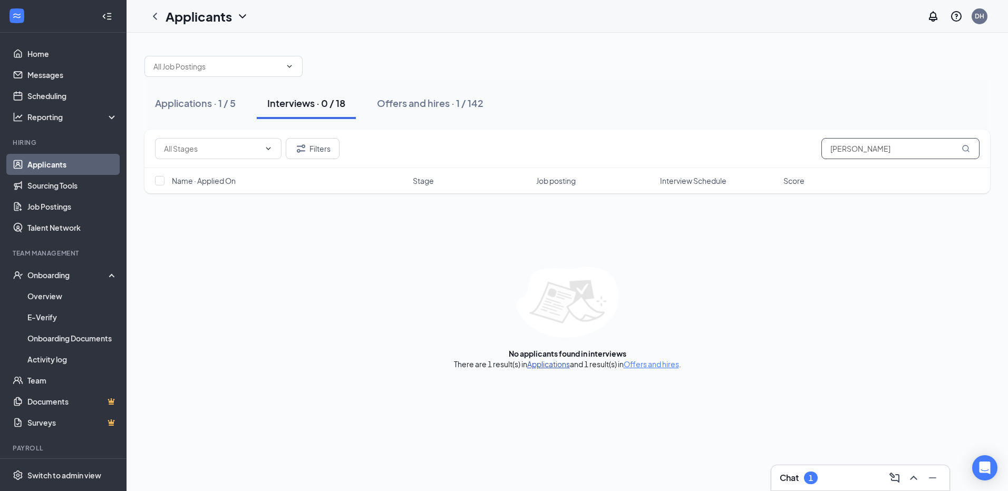
type input "[PERSON_NAME]"
click at [545, 363] on link "Applications" at bounding box center [548, 364] width 43 height 9
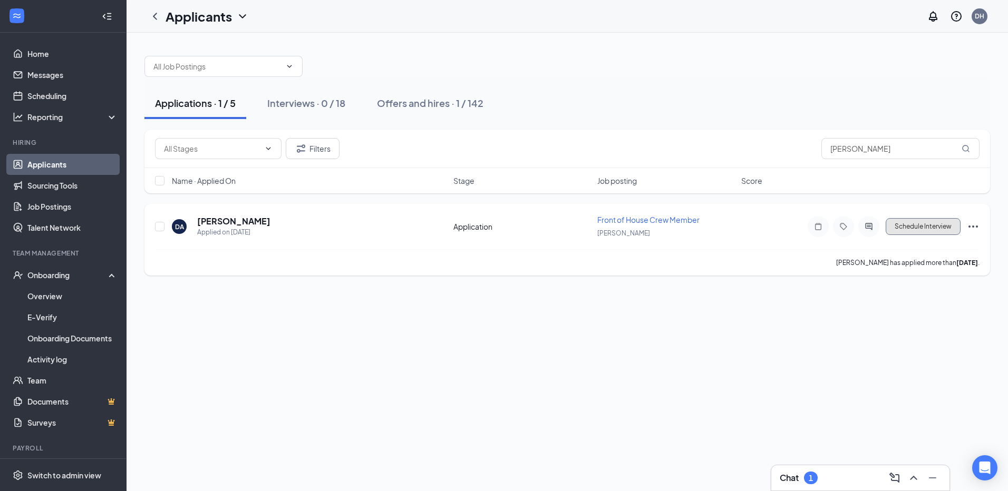
click at [950, 225] on button "Schedule Interview" at bounding box center [923, 226] width 75 height 17
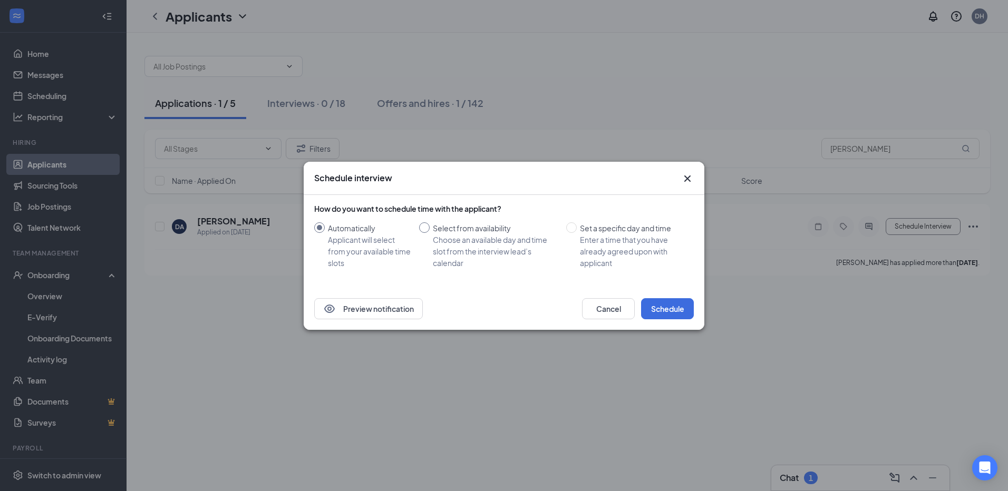
click at [424, 226] on input "Select from availability Choose an available day and time slot from the intervi…" at bounding box center [424, 228] width 11 height 11
radio input "true"
radio input "false"
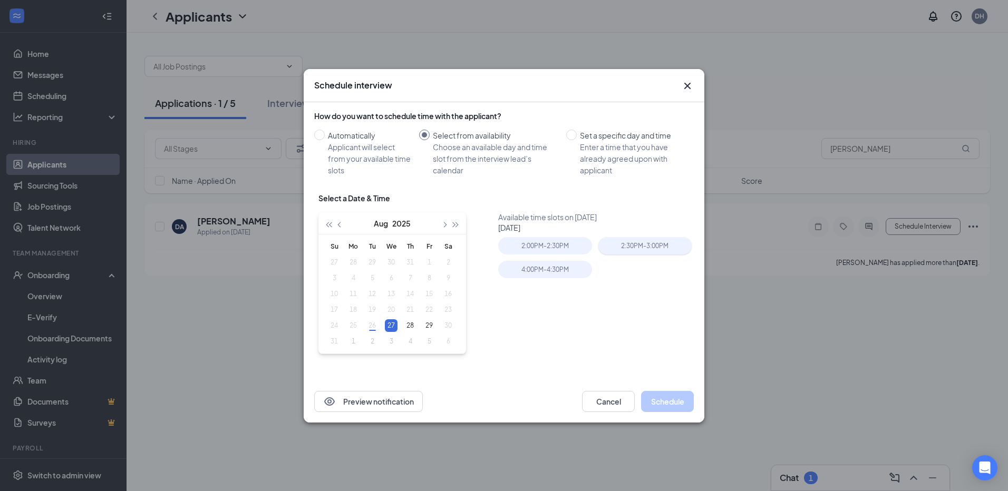
click at [642, 245] on div "2:30PM - 3:00PM" at bounding box center [644, 245] width 93 height 17
click at [666, 402] on button "Schedule" at bounding box center [667, 401] width 53 height 21
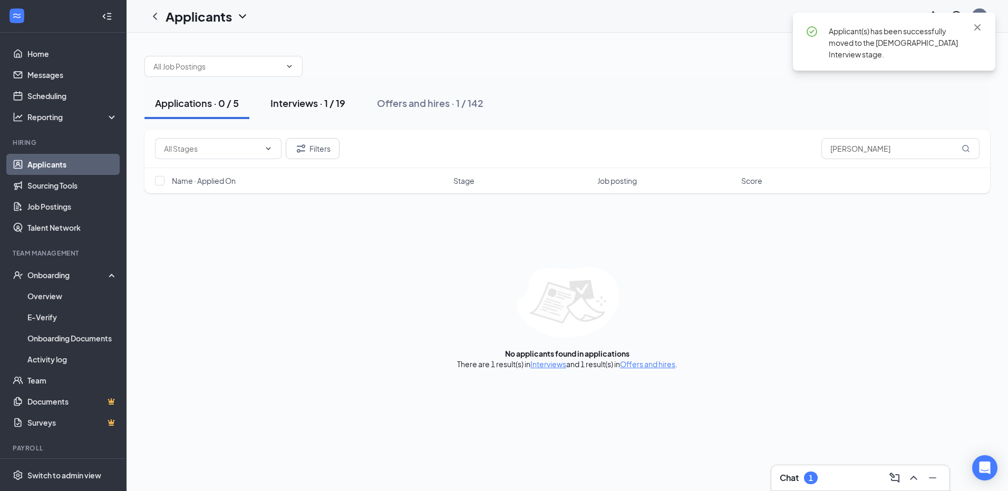
click at [297, 104] on div "Interviews · 1 / 19" at bounding box center [307, 102] width 75 height 13
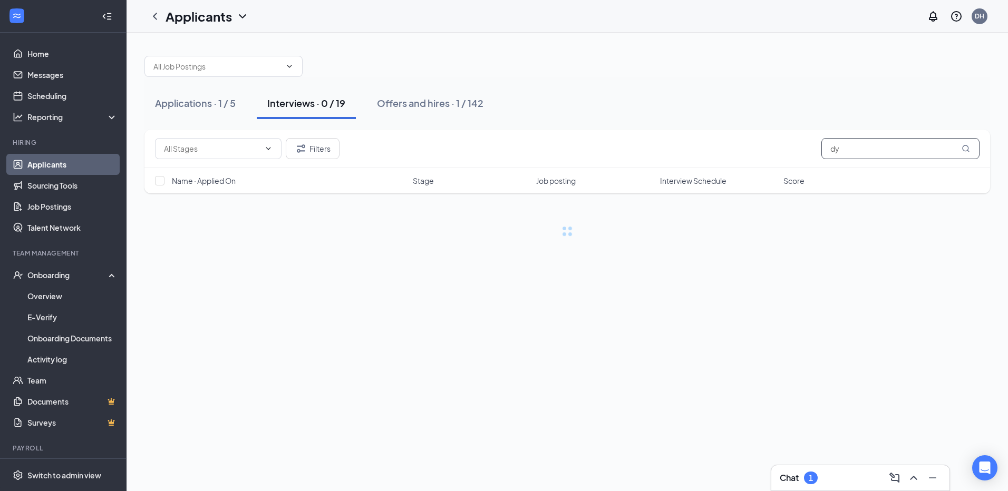
type input "d"
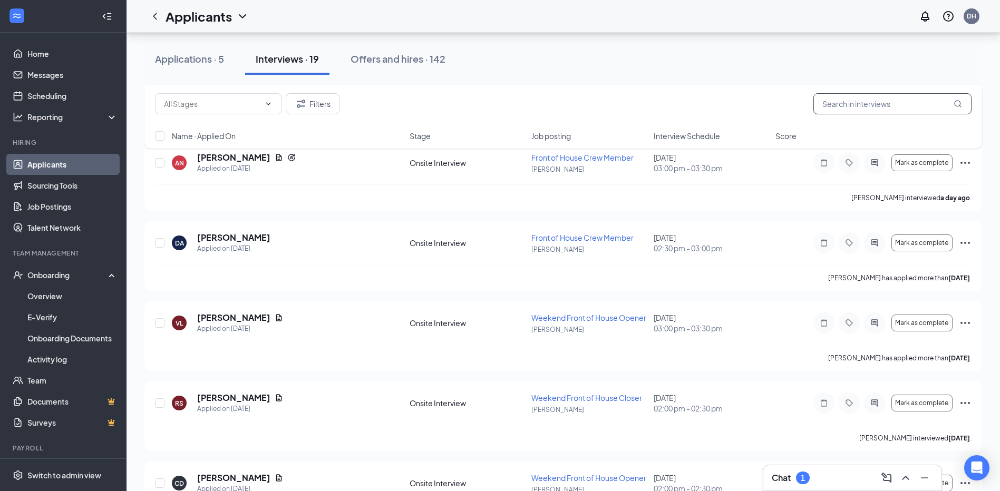
scroll to position [949, 0]
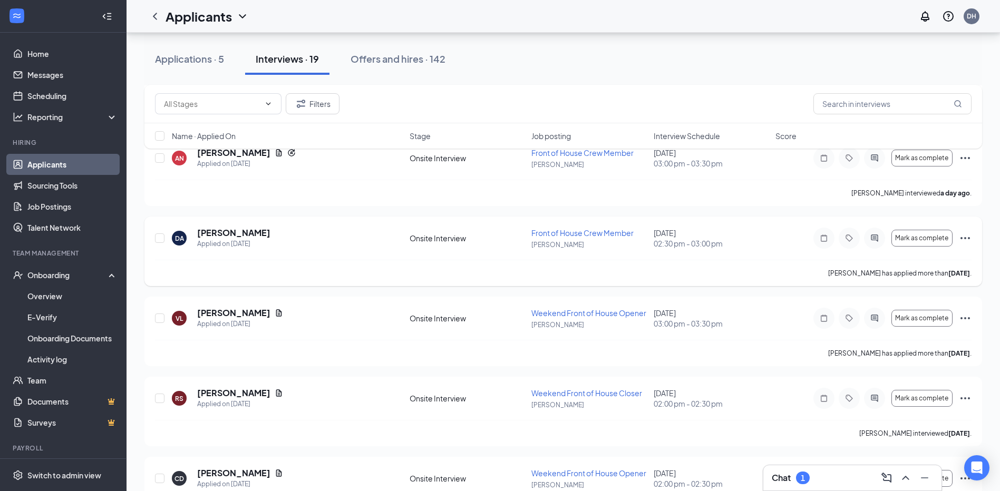
click at [963, 238] on icon "Ellipses" at bounding box center [965, 238] width 13 height 13
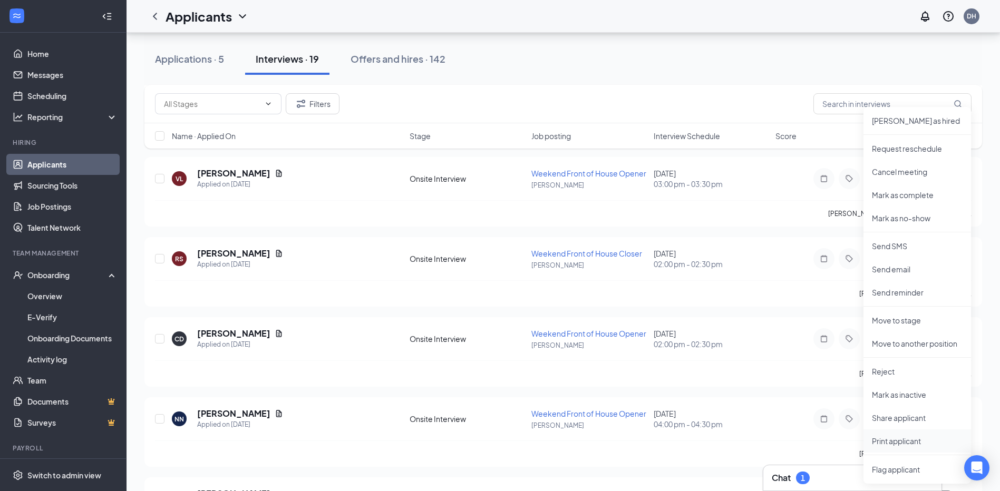
scroll to position [1107, 0]
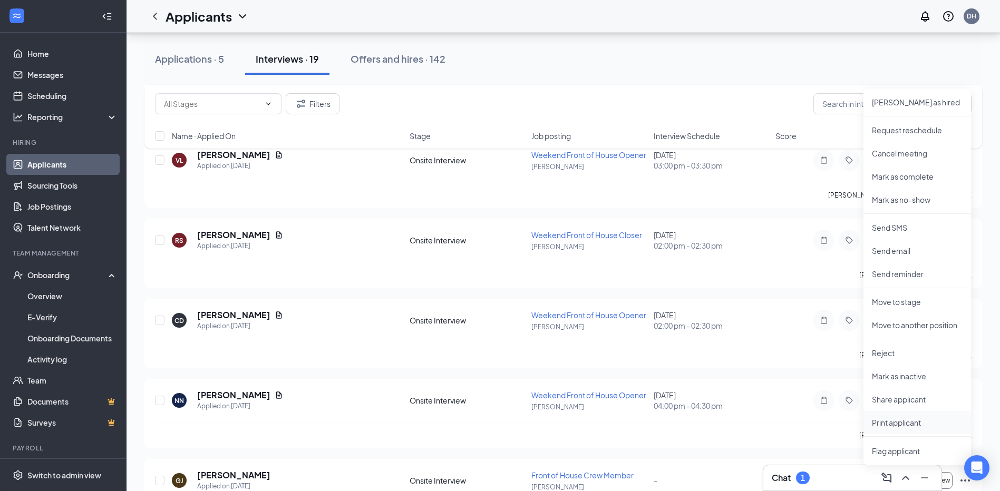
click at [894, 423] on p "Print applicant" at bounding box center [917, 423] width 91 height 11
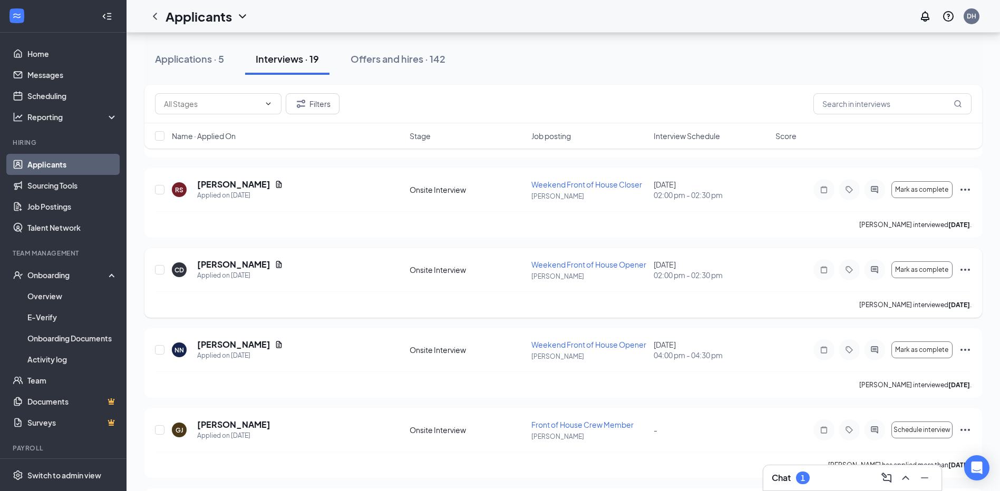
scroll to position [1160, 0]
click at [963, 189] on icon "Ellipses" at bounding box center [965, 187] width 13 height 13
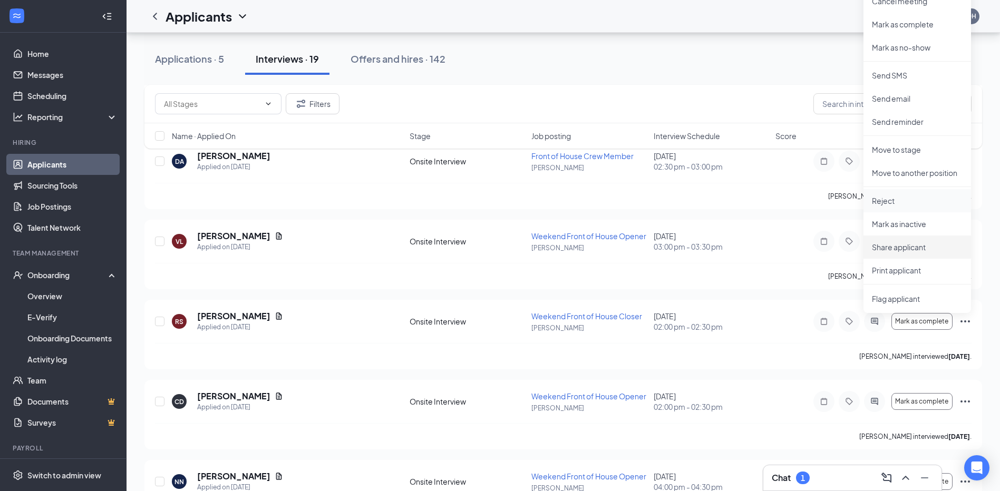
scroll to position [1002, 0]
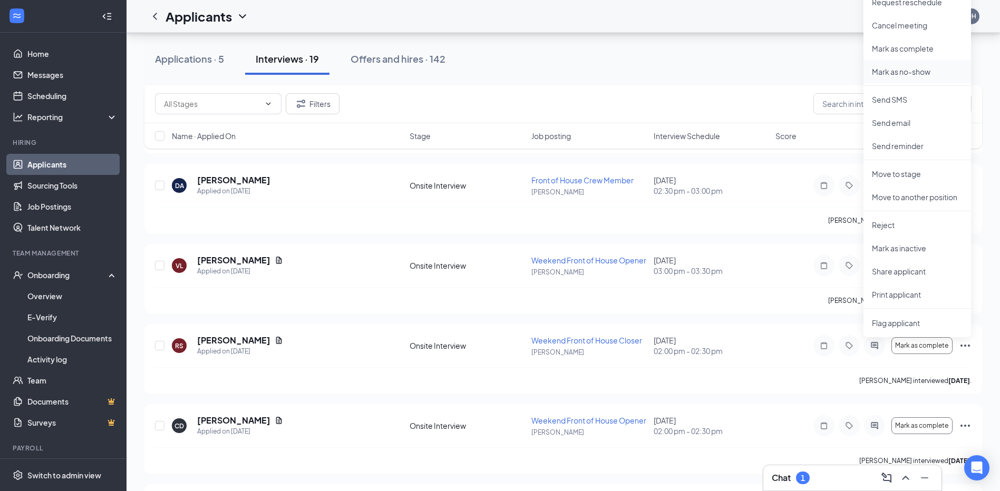
click at [904, 73] on p "Mark as no-show" at bounding box center [917, 71] width 91 height 11
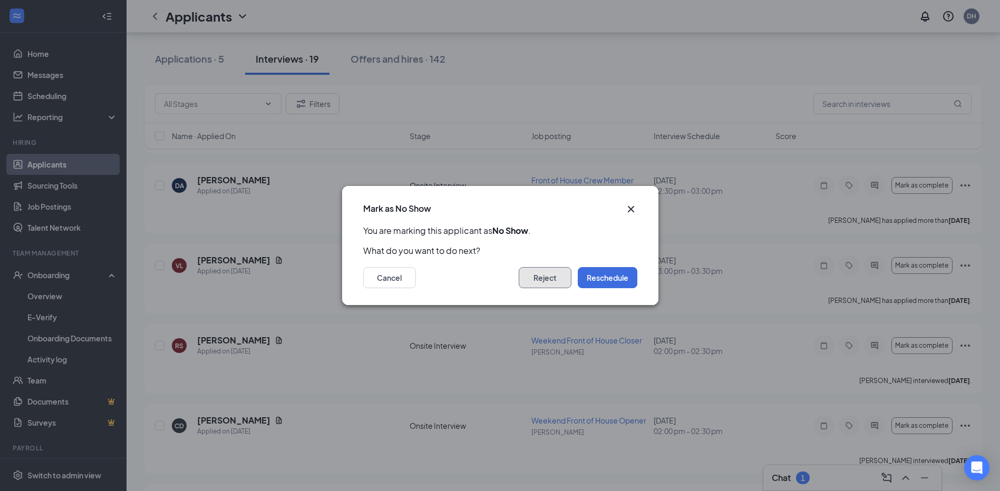
click at [559, 279] on button "Reject" at bounding box center [545, 277] width 53 height 21
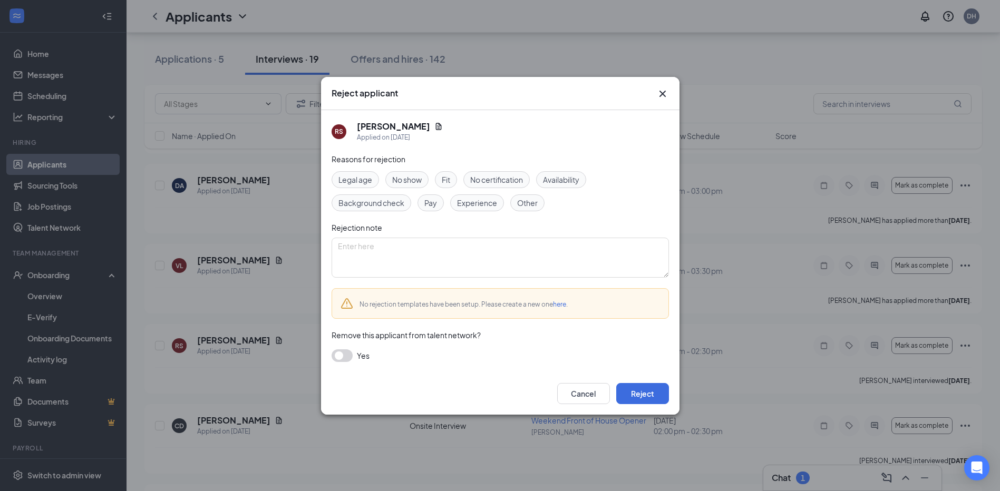
click at [413, 187] on div "No show" at bounding box center [406, 179] width 43 height 17
click at [642, 393] on button "Reject" at bounding box center [642, 393] width 53 height 21
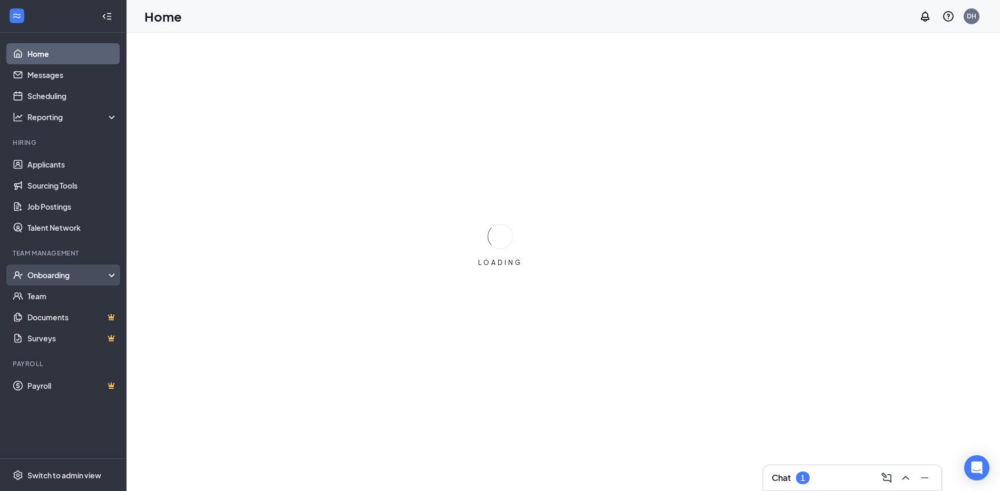
click at [49, 275] on div "Onboarding" at bounding box center [67, 275] width 81 height 11
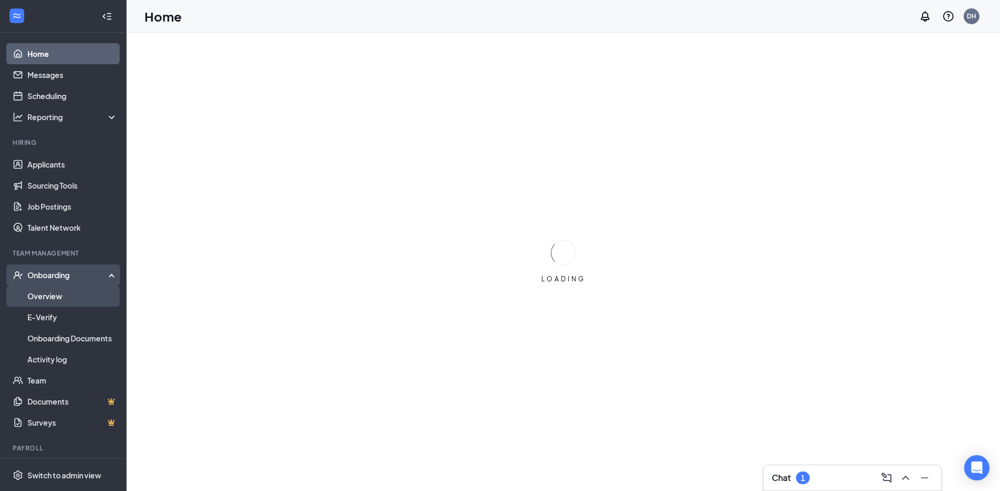
click at [49, 297] on link "Overview" at bounding box center [72, 296] width 90 height 21
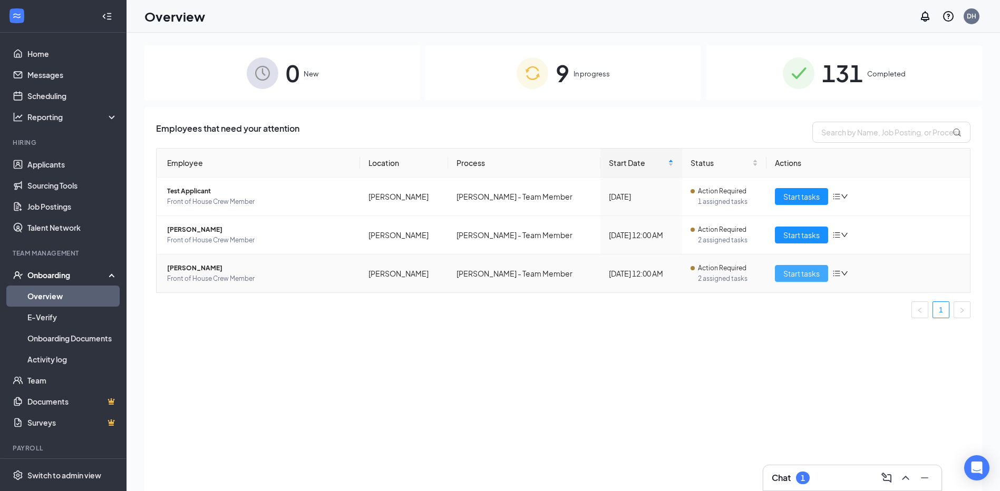
click at [794, 280] on button "Start tasks" at bounding box center [801, 273] width 53 height 17
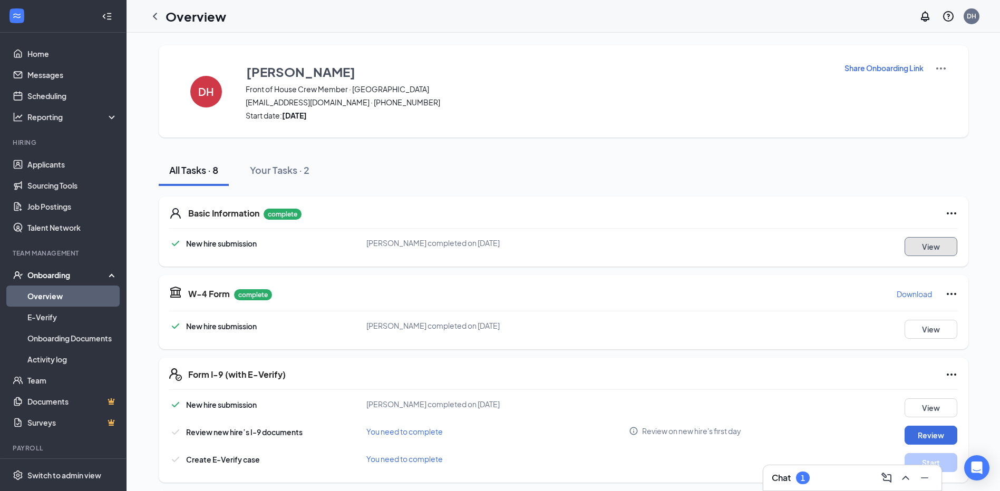
click at [928, 246] on button "View" at bounding box center [931, 246] width 53 height 19
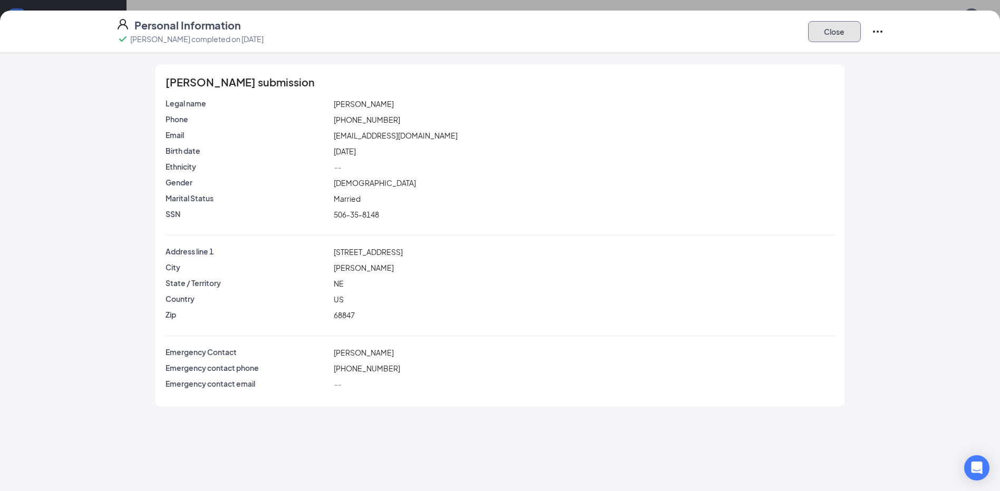
click at [846, 27] on button "Close" at bounding box center [834, 31] width 53 height 21
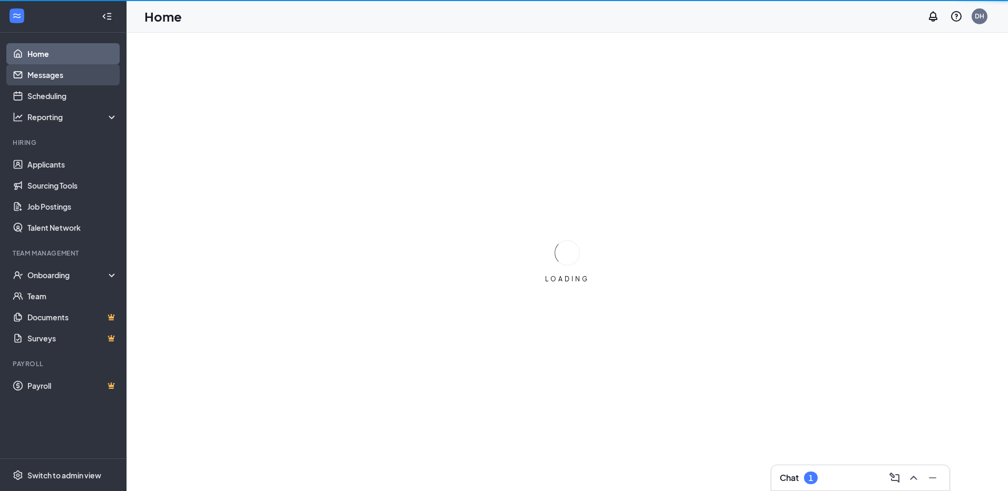
click at [48, 76] on link "Messages" at bounding box center [72, 74] width 90 height 21
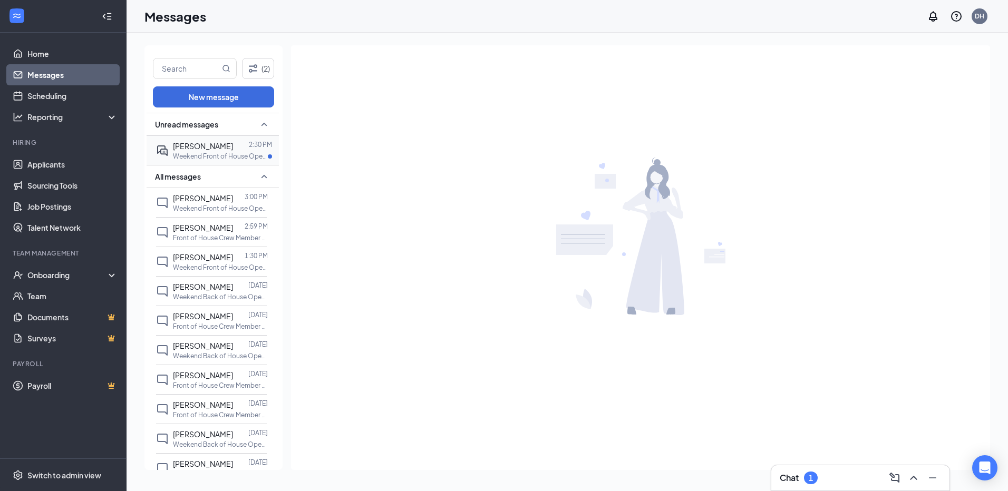
click at [203, 152] on p "Weekend Front of House Opener at Kearney" at bounding box center [220, 156] width 95 height 9
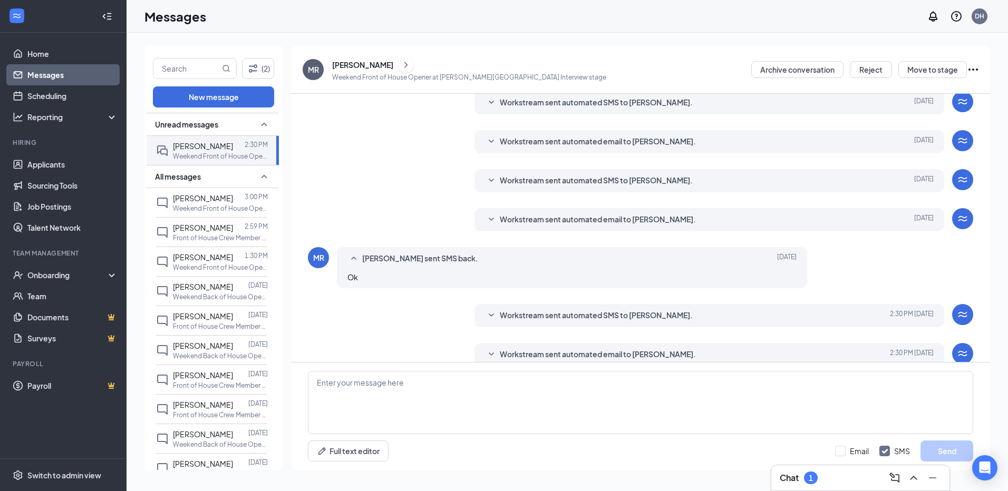
scroll to position [165, 0]
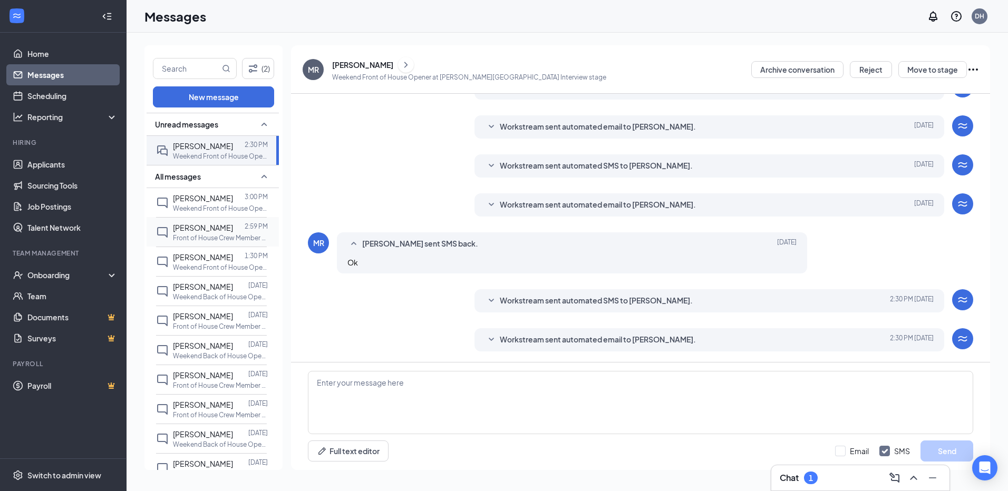
click at [201, 228] on span "[PERSON_NAME]" at bounding box center [203, 227] width 60 height 9
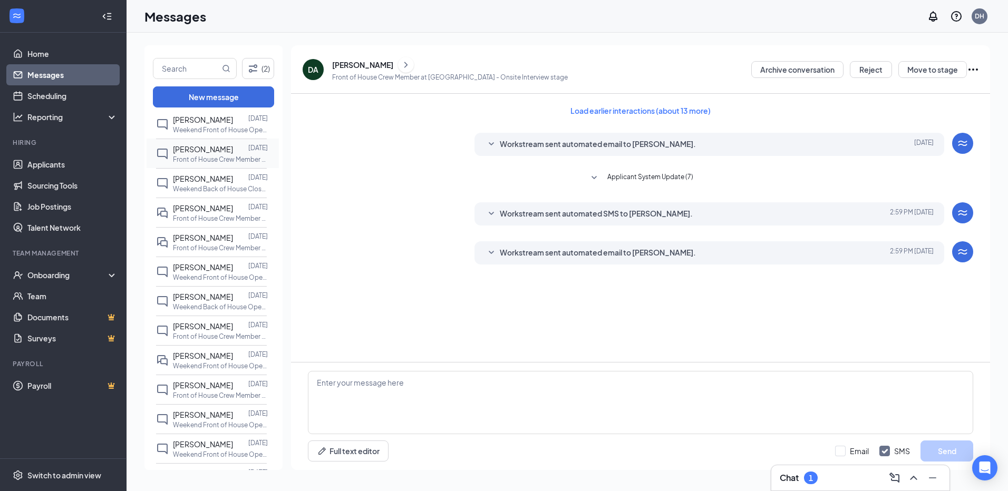
scroll to position [422, 0]
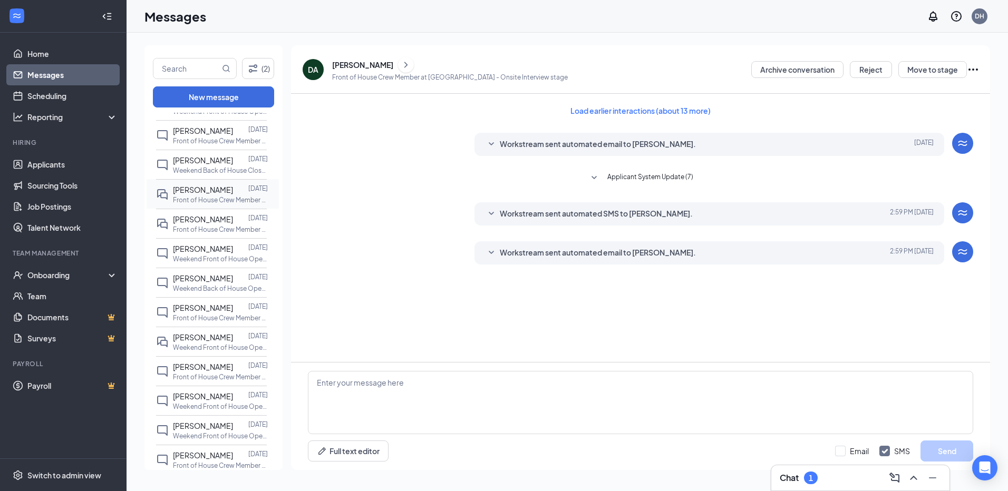
click at [216, 195] on span "[PERSON_NAME]" at bounding box center [203, 189] width 60 height 9
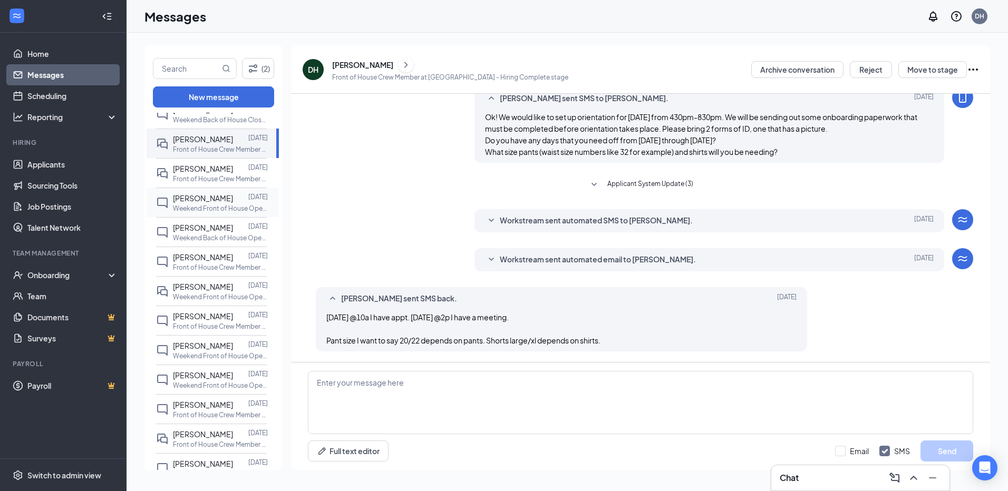
scroll to position [420, 0]
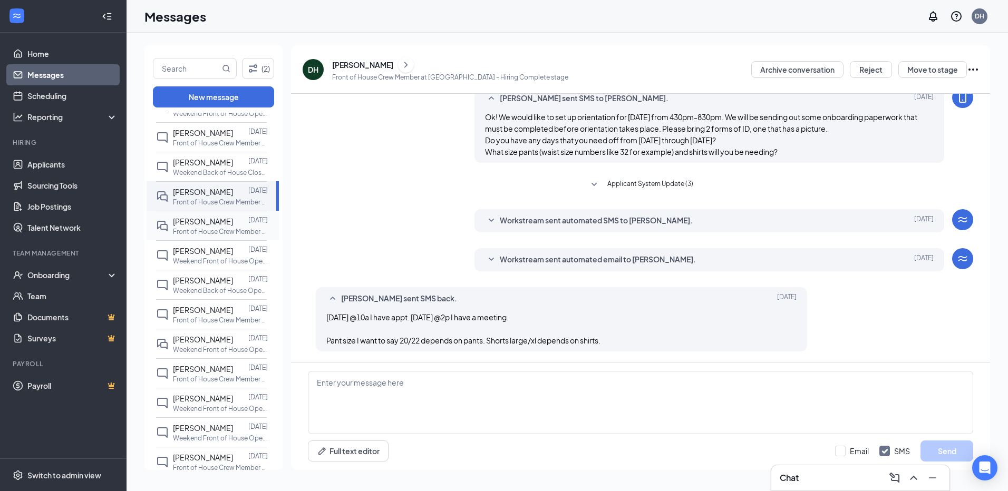
click at [198, 226] on span "Van Whitmire" at bounding box center [203, 221] width 60 height 9
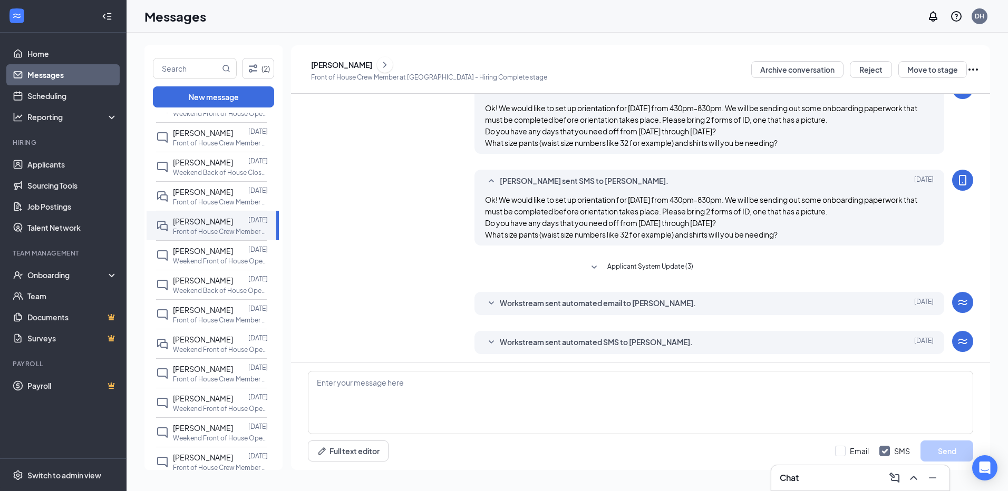
scroll to position [228, 0]
